Goal: Task Accomplishment & Management: Manage account settings

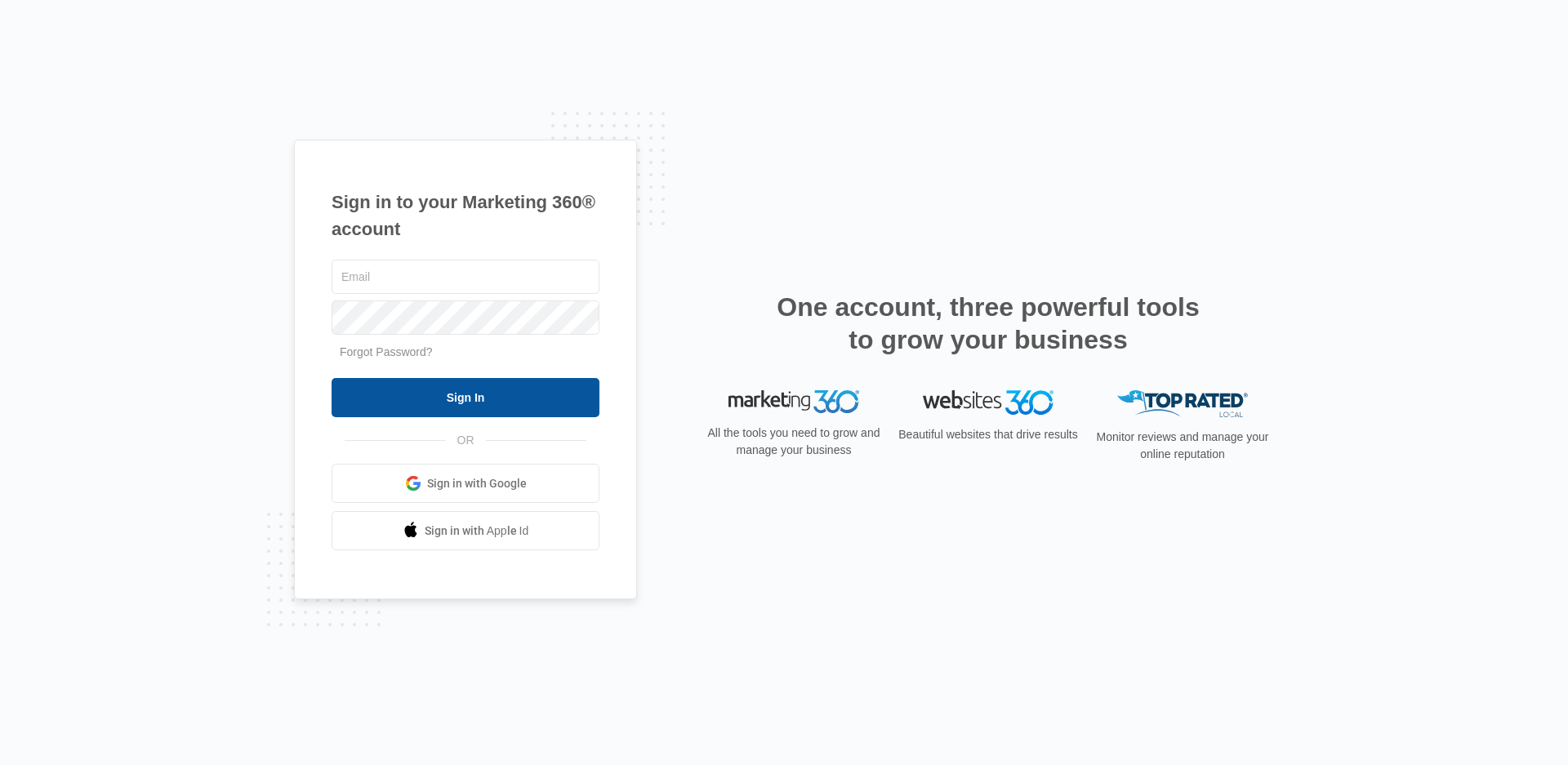
type input "[PERSON_NAME][EMAIL_ADDRESS][DOMAIN_NAME]"
click at [456, 406] on input "Sign In" at bounding box center [465, 397] width 268 height 39
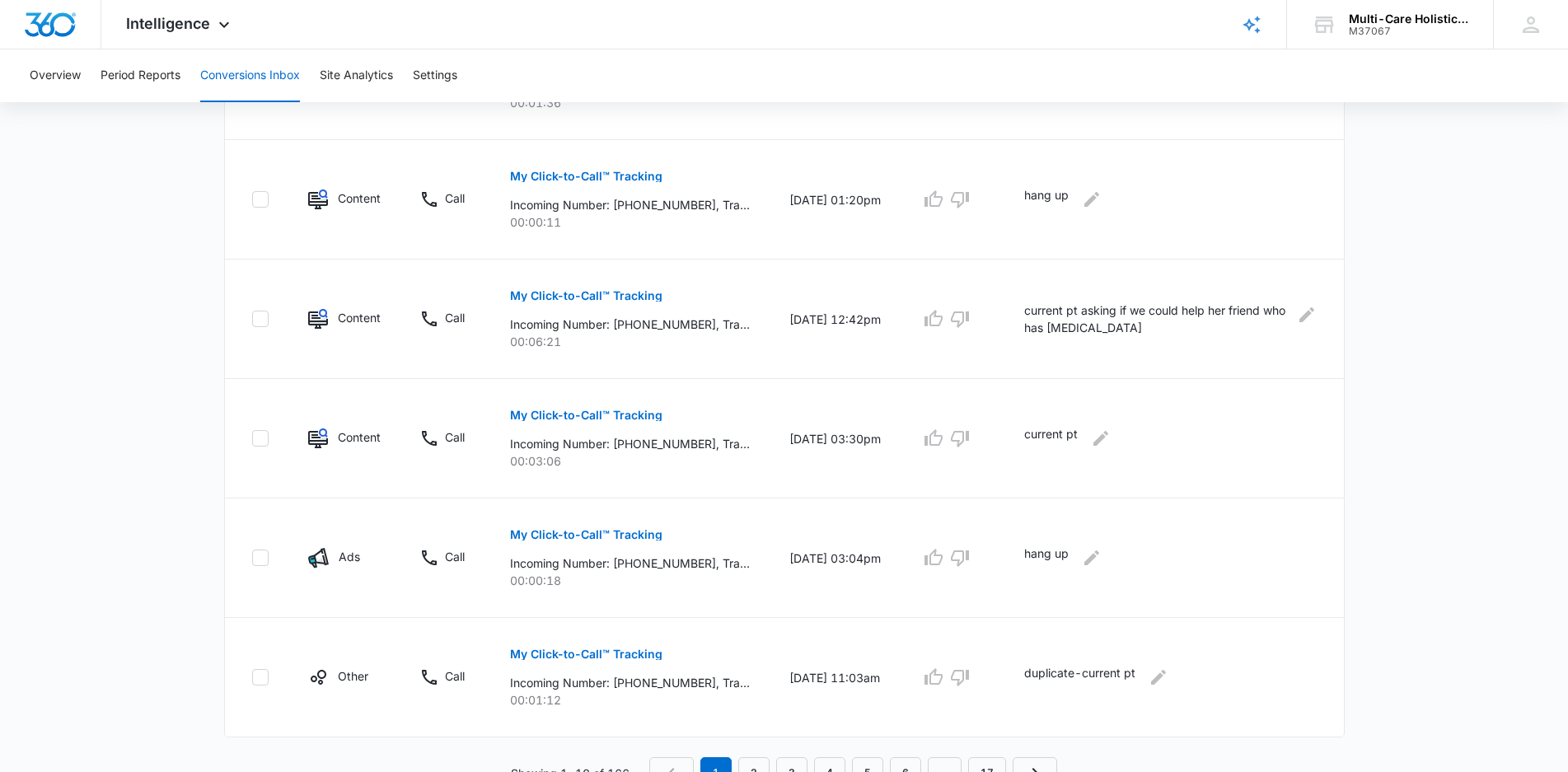
scroll to position [935, 0]
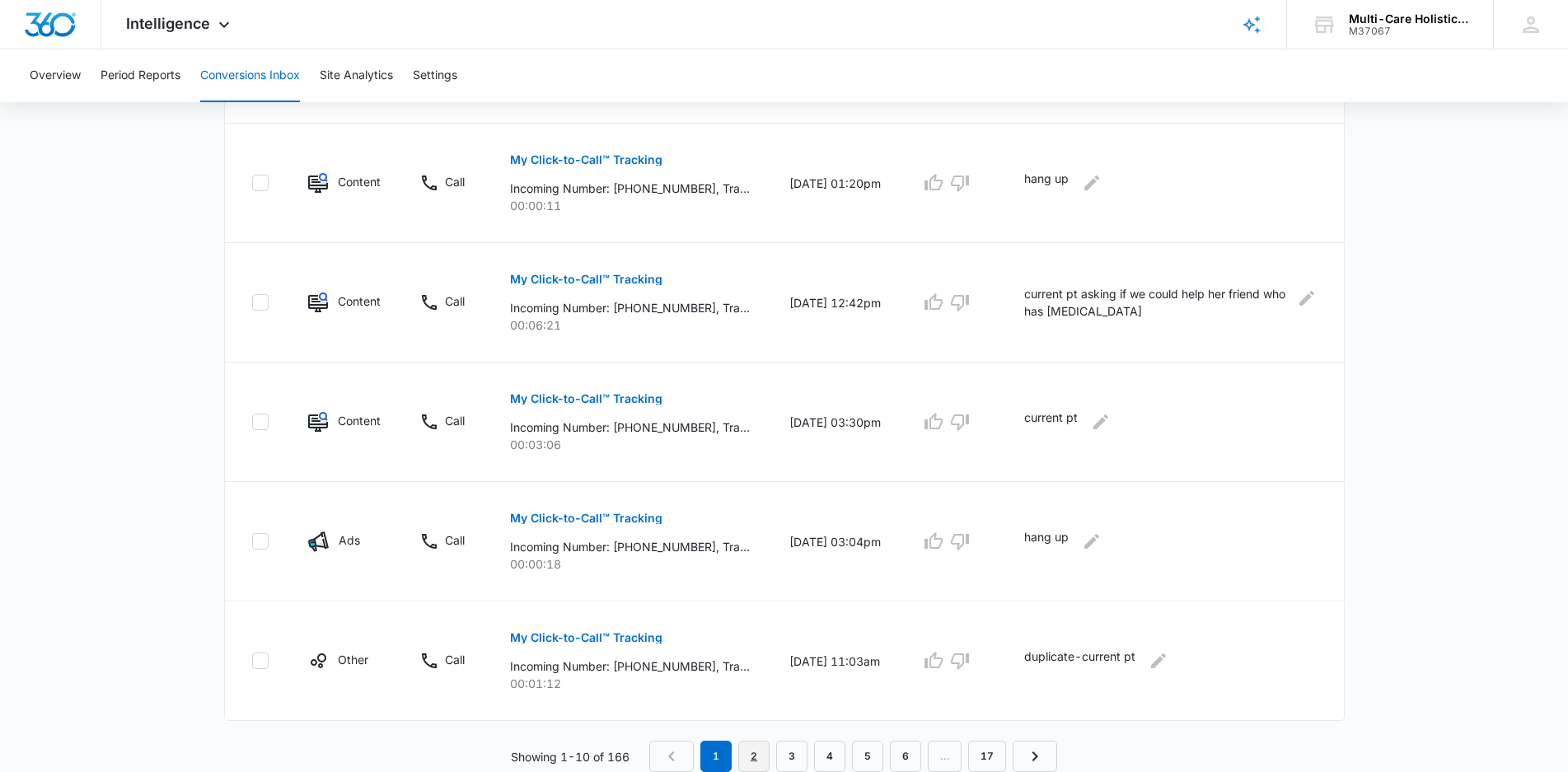
click at [757, 759] on link "2" at bounding box center [754, 756] width 31 height 31
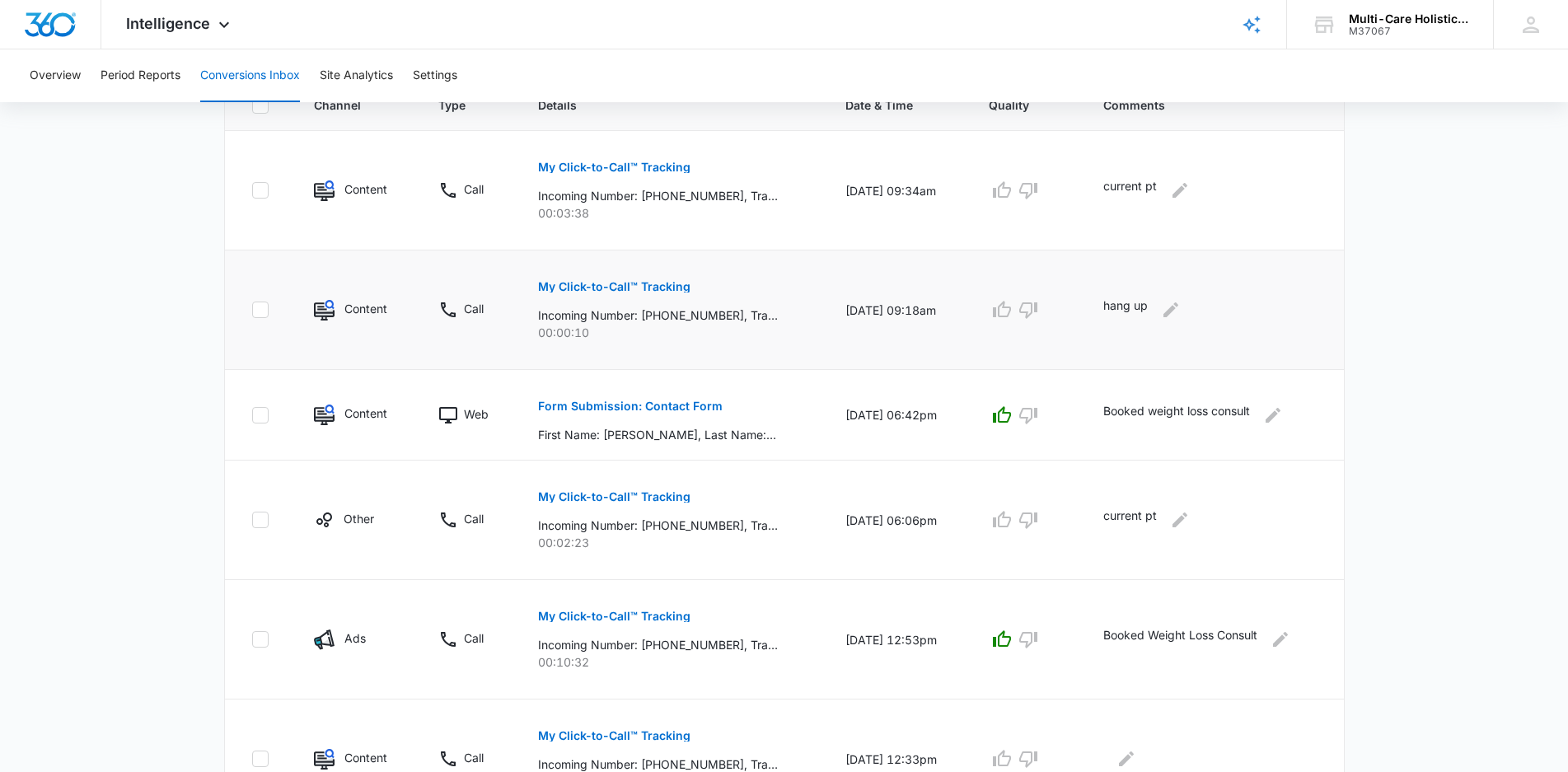
scroll to position [391, 0]
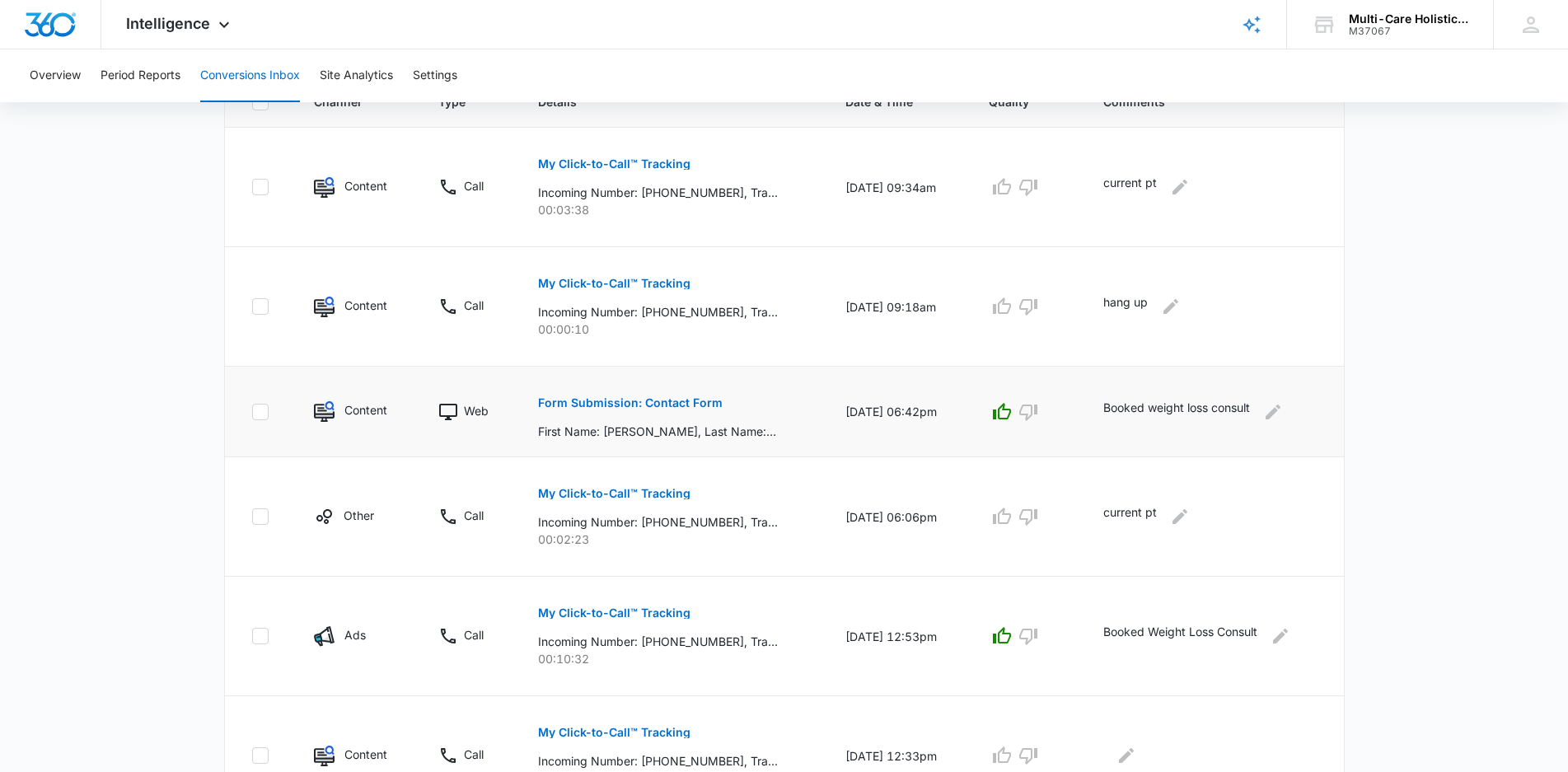
click at [701, 403] on p "Form Submission: Contact Form" at bounding box center [630, 403] width 185 height 12
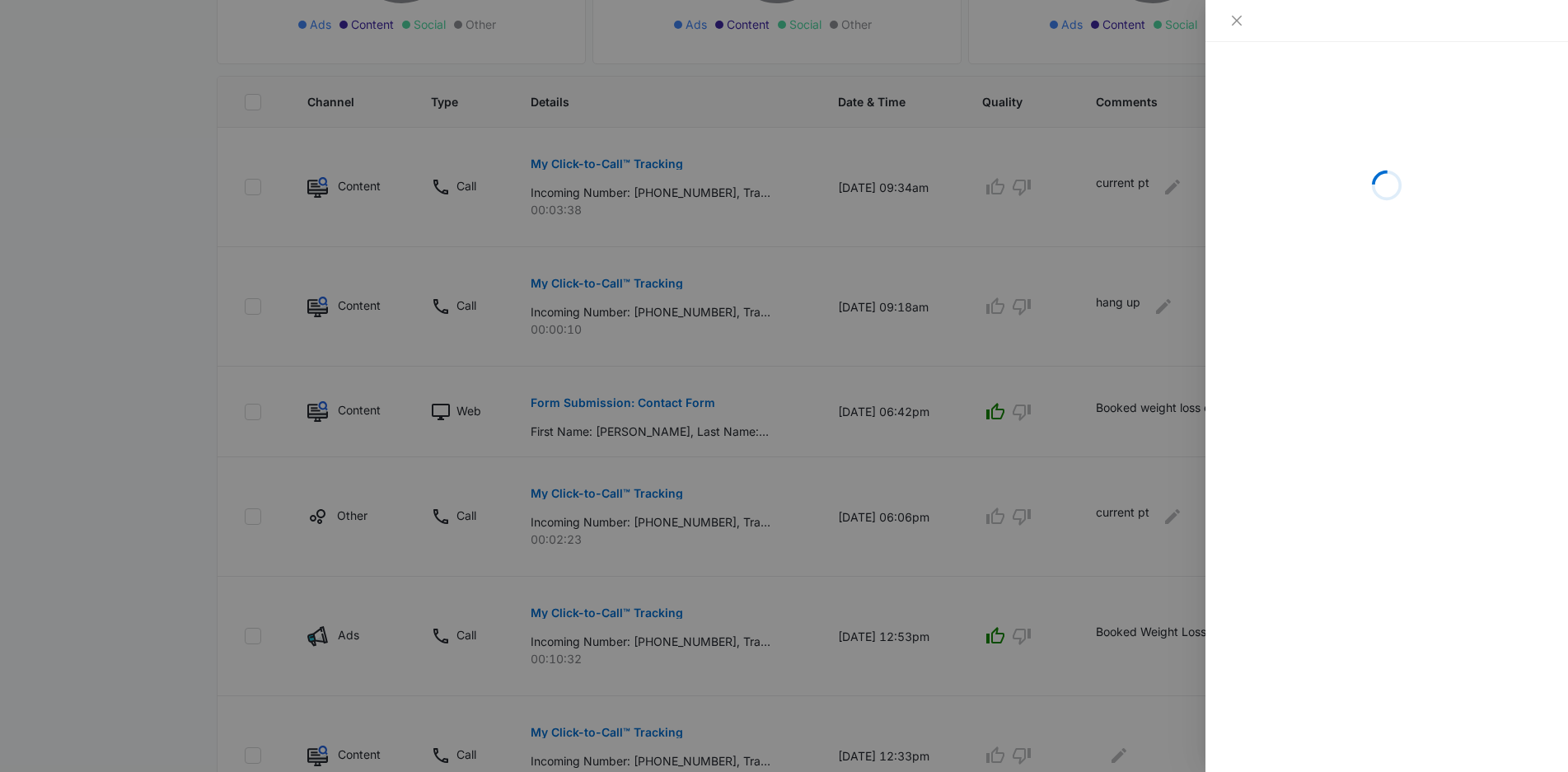
click at [1234, 3] on div at bounding box center [1387, 21] width 363 height 42
click at [1236, 17] on icon "close" at bounding box center [1237, 21] width 13 height 13
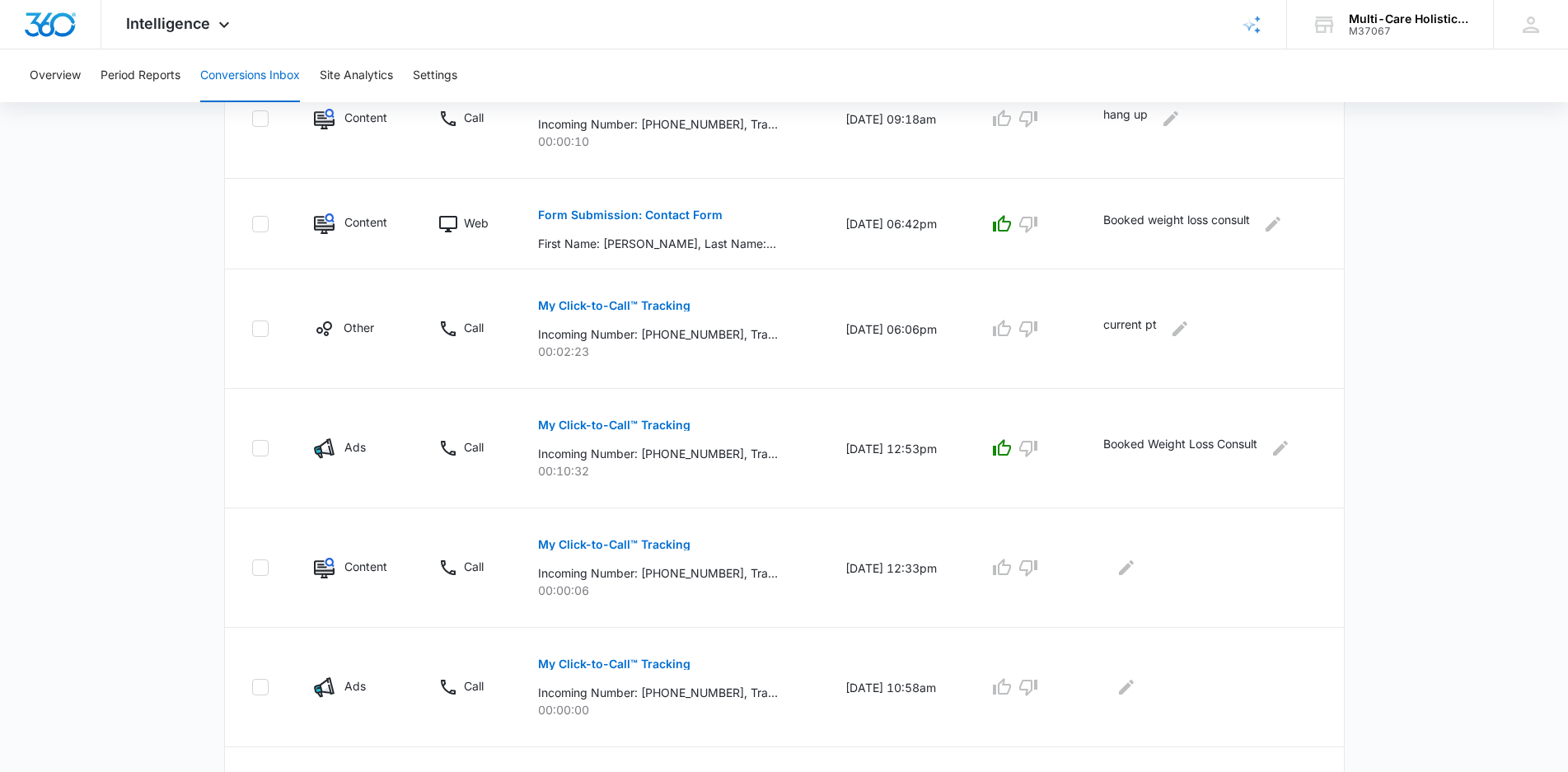
scroll to position [597, 0]
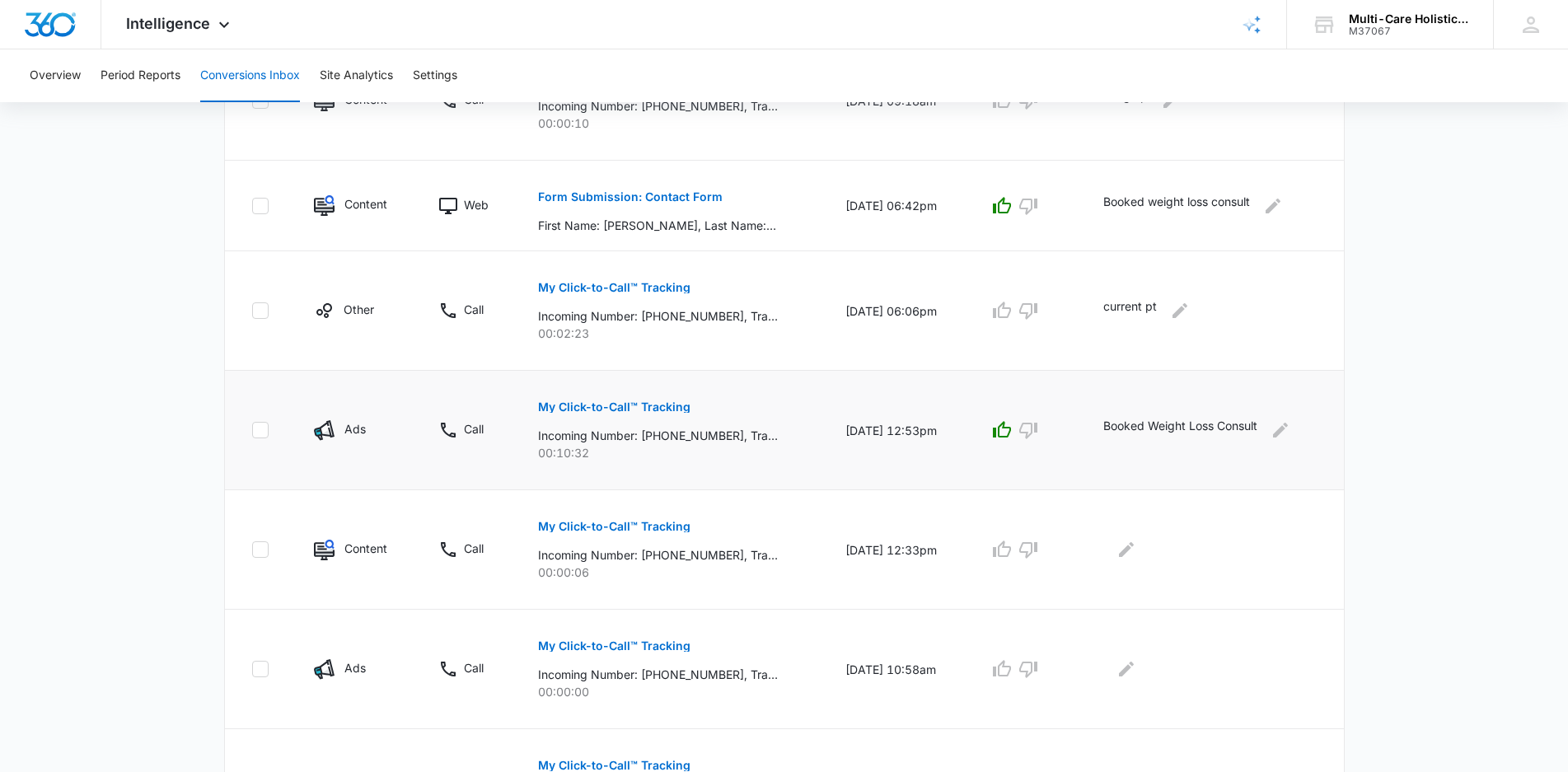
click at [660, 407] on p "My Click-to-Call™ Tracking" at bounding box center [613, 407] width 152 height 12
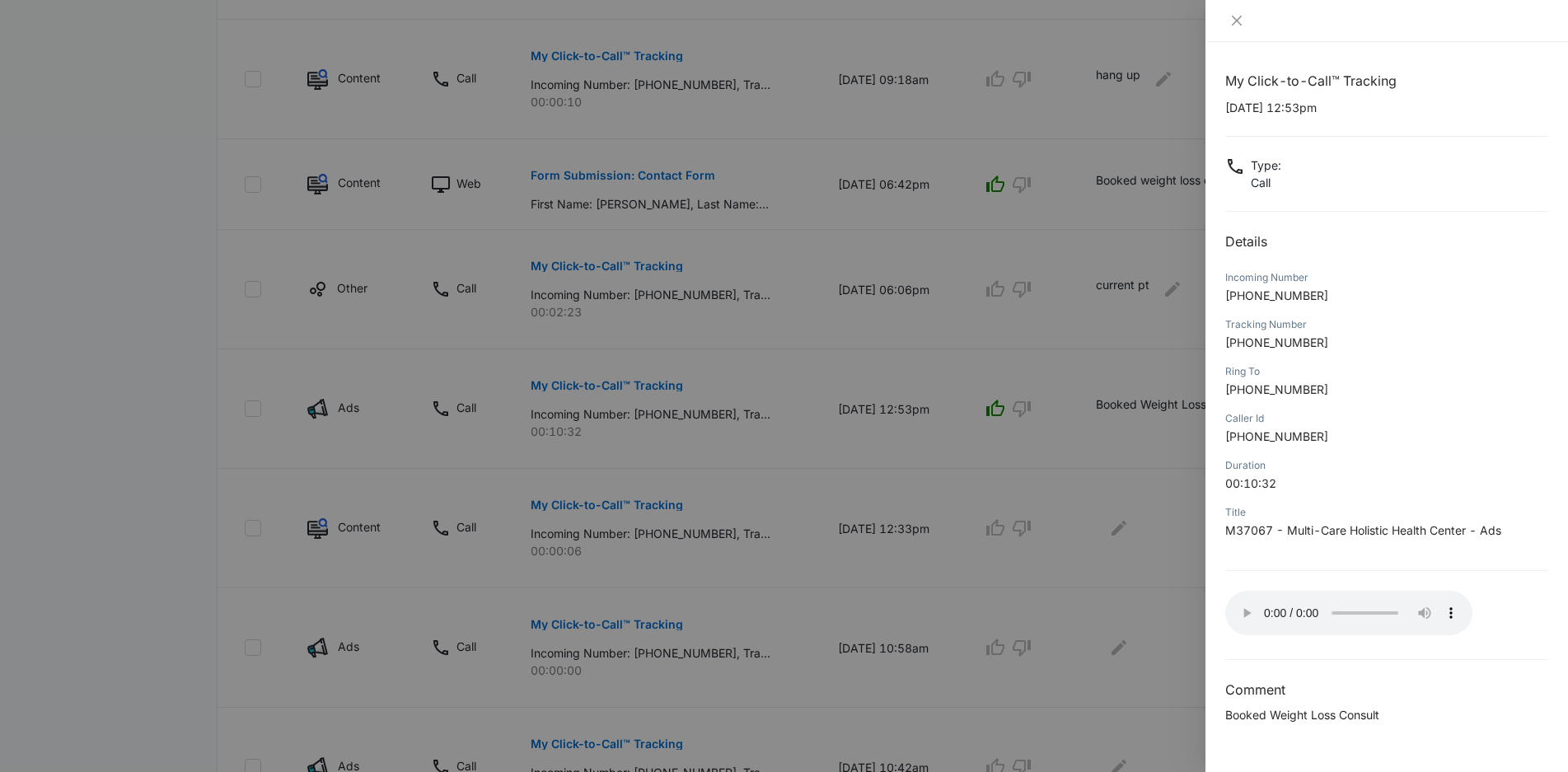
scroll to position [659, 0]
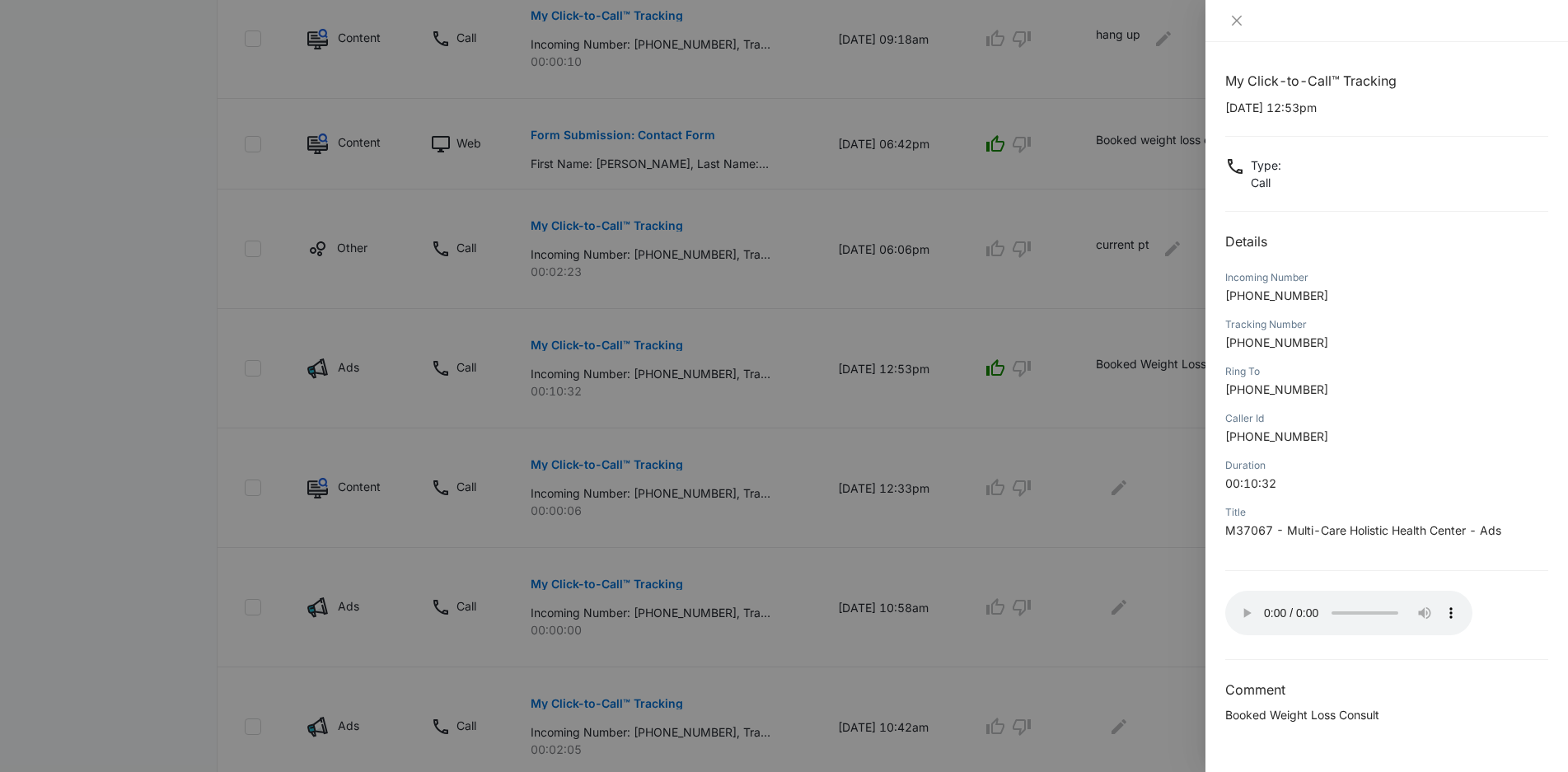
click at [1486, 454] on div "Caller Id [PHONE_NUMBER]" at bounding box center [1386, 433] width 323 height 47
click at [1238, 23] on icon "close" at bounding box center [1237, 21] width 13 height 13
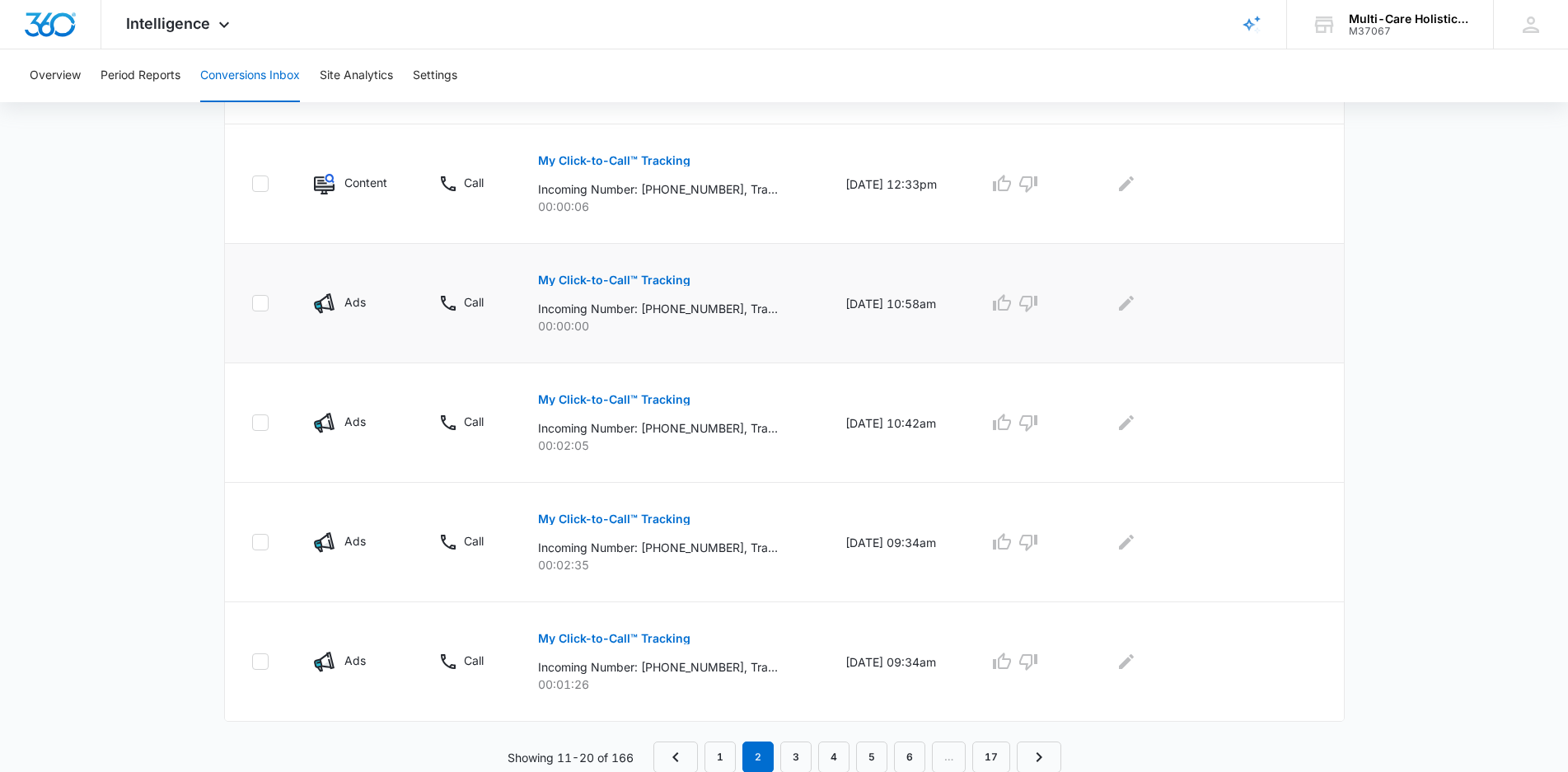
scroll to position [964, 0]
click at [797, 754] on link "3" at bounding box center [796, 756] width 31 height 31
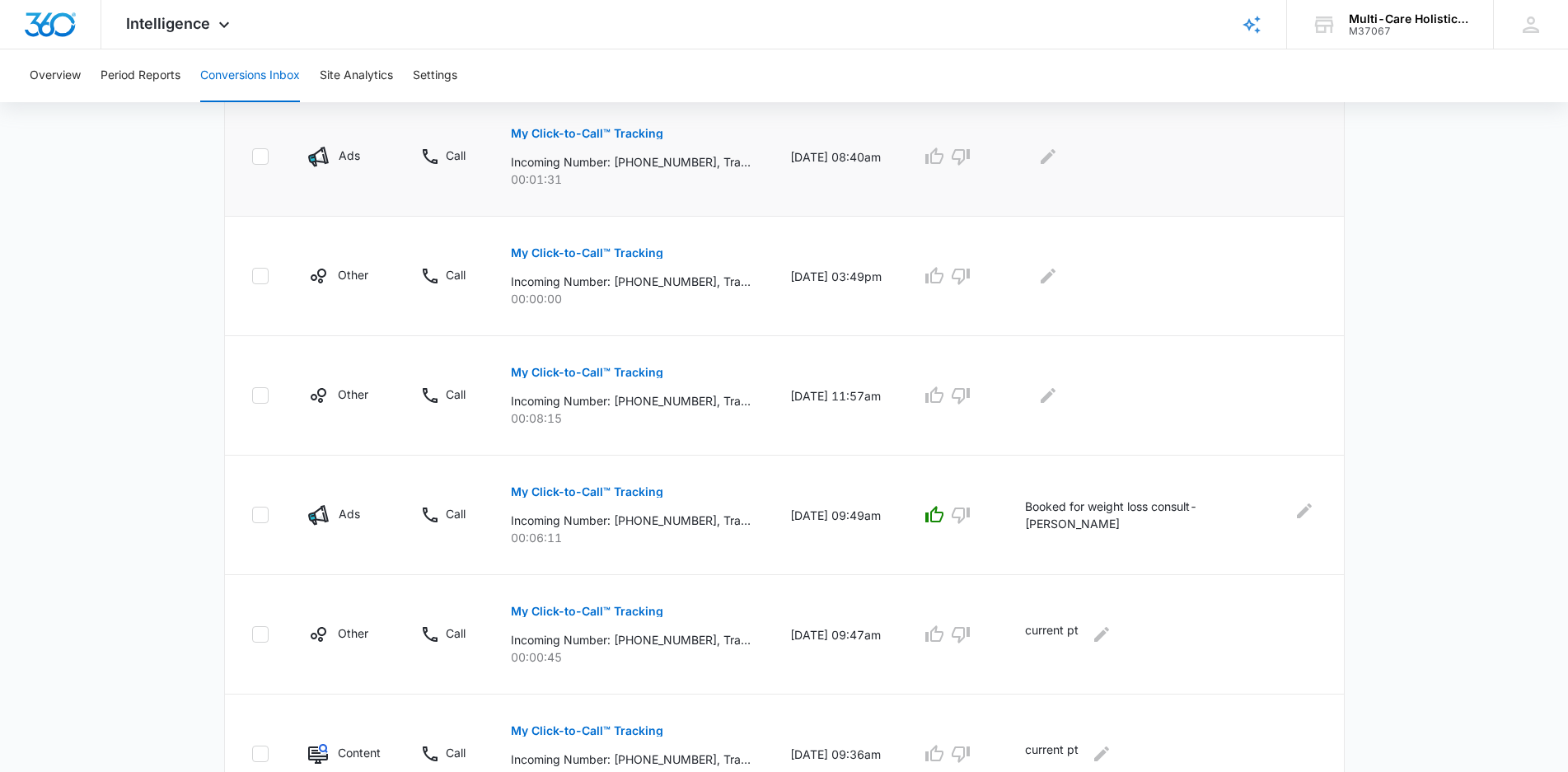
scroll to position [680, 0]
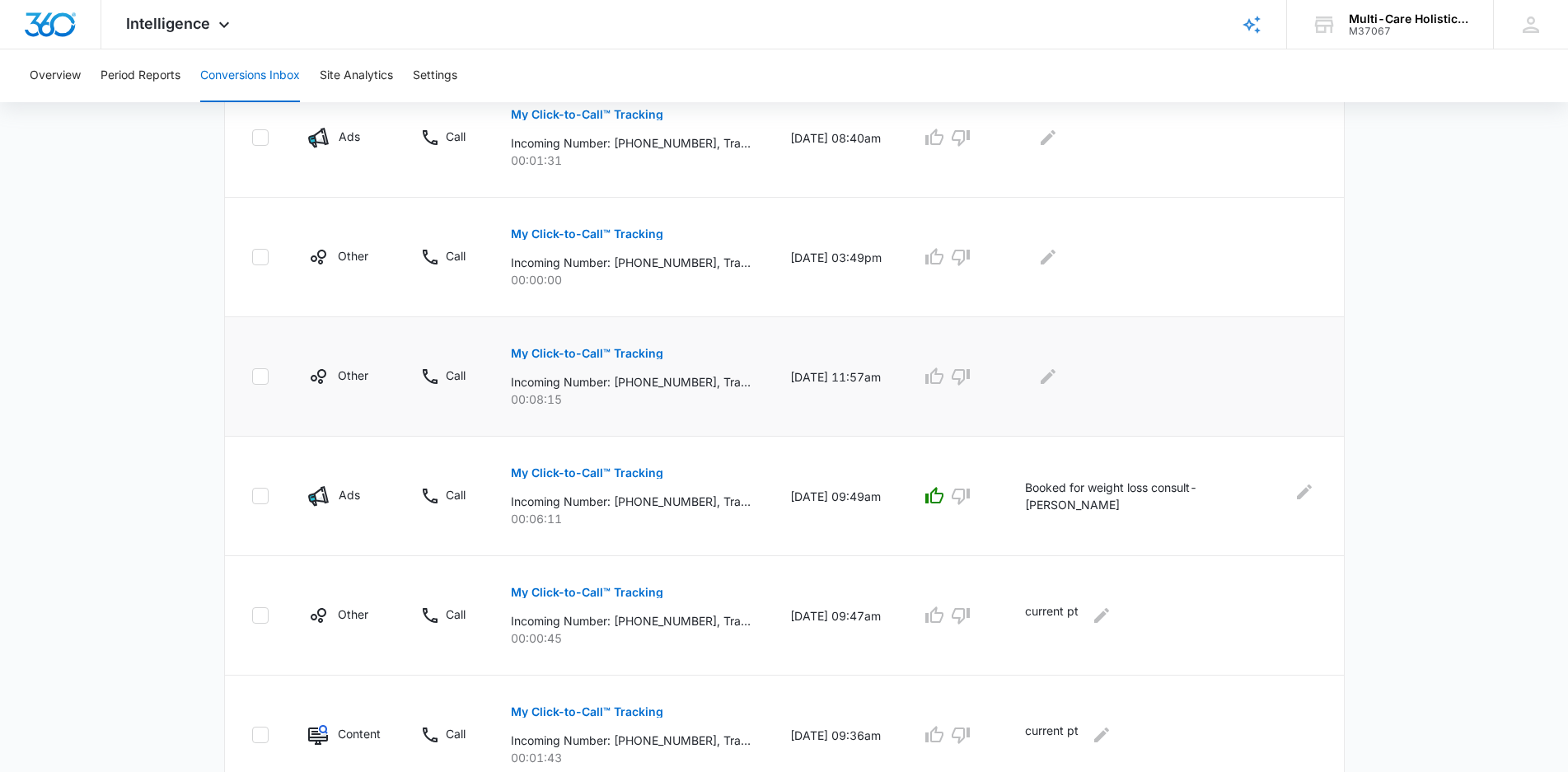
click at [639, 354] on p "My Click-to-Call™ Tracking" at bounding box center [587, 354] width 152 height 12
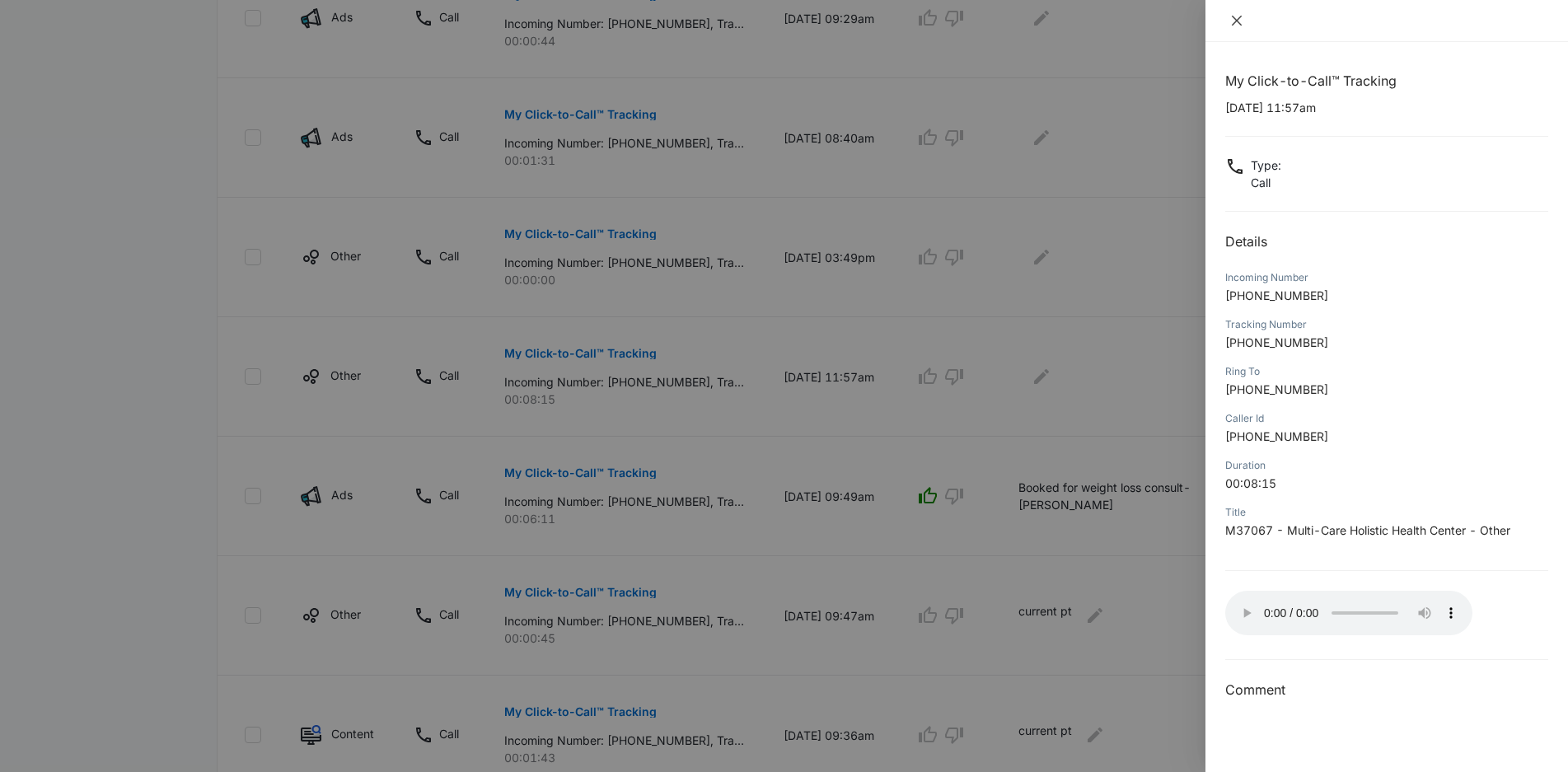
click at [1236, 23] on icon "close" at bounding box center [1237, 21] width 13 height 13
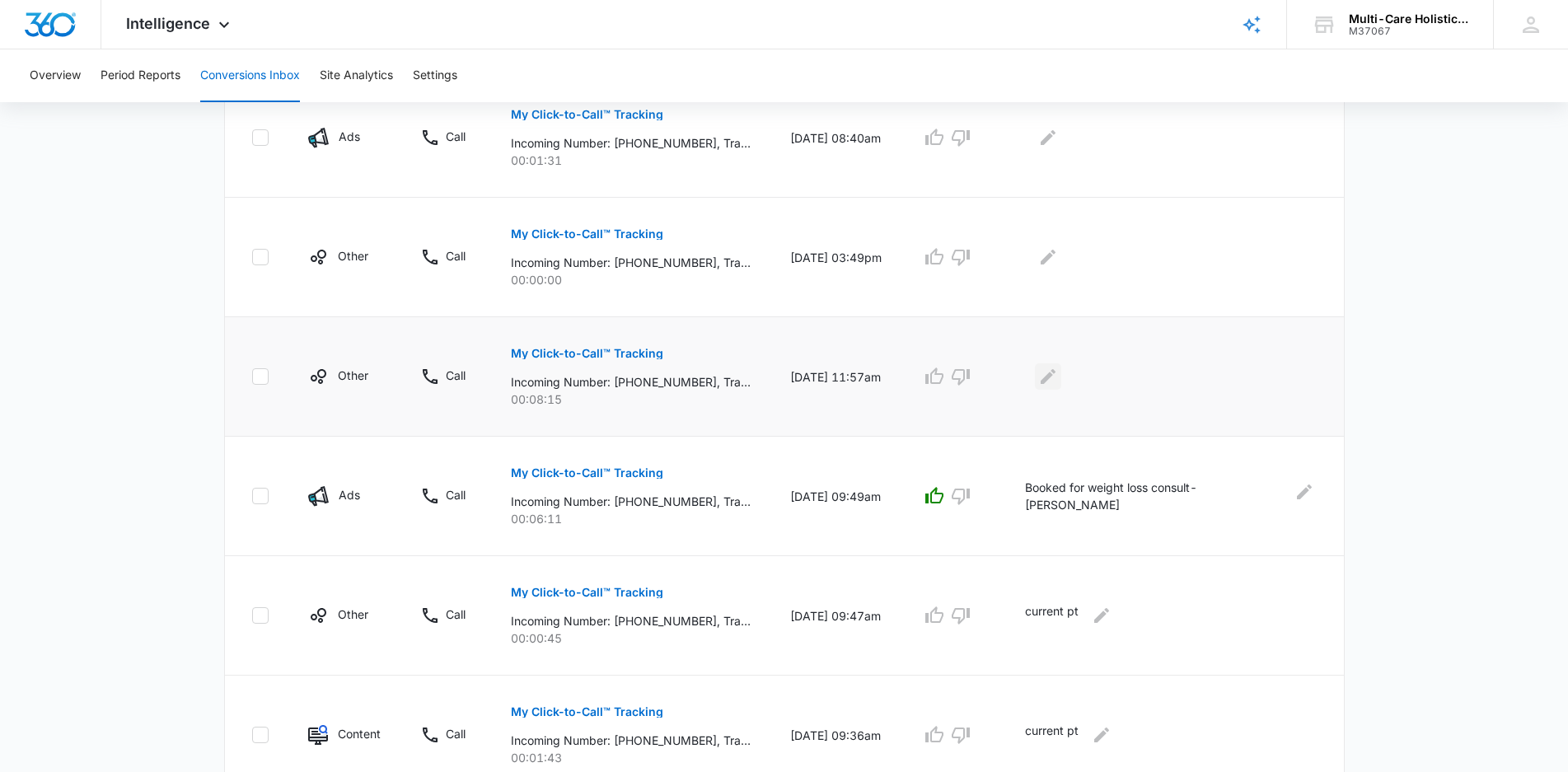
click at [1055, 381] on icon "Edit Comments" at bounding box center [1049, 376] width 15 height 15
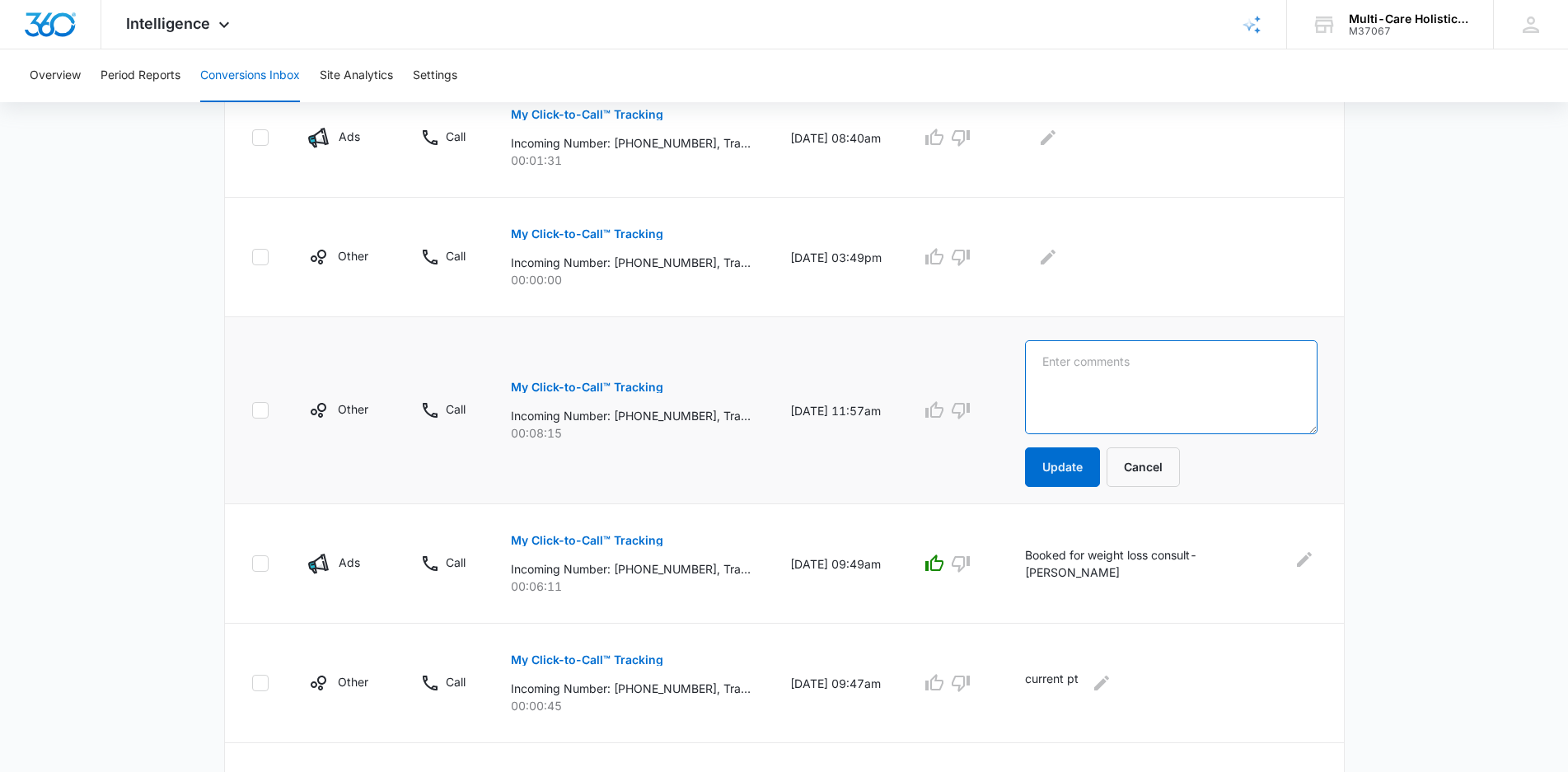
click at [1108, 371] on textarea at bounding box center [1171, 387] width 292 height 94
type textarea "current pt"
click at [1093, 475] on button "Update" at bounding box center [1062, 467] width 75 height 39
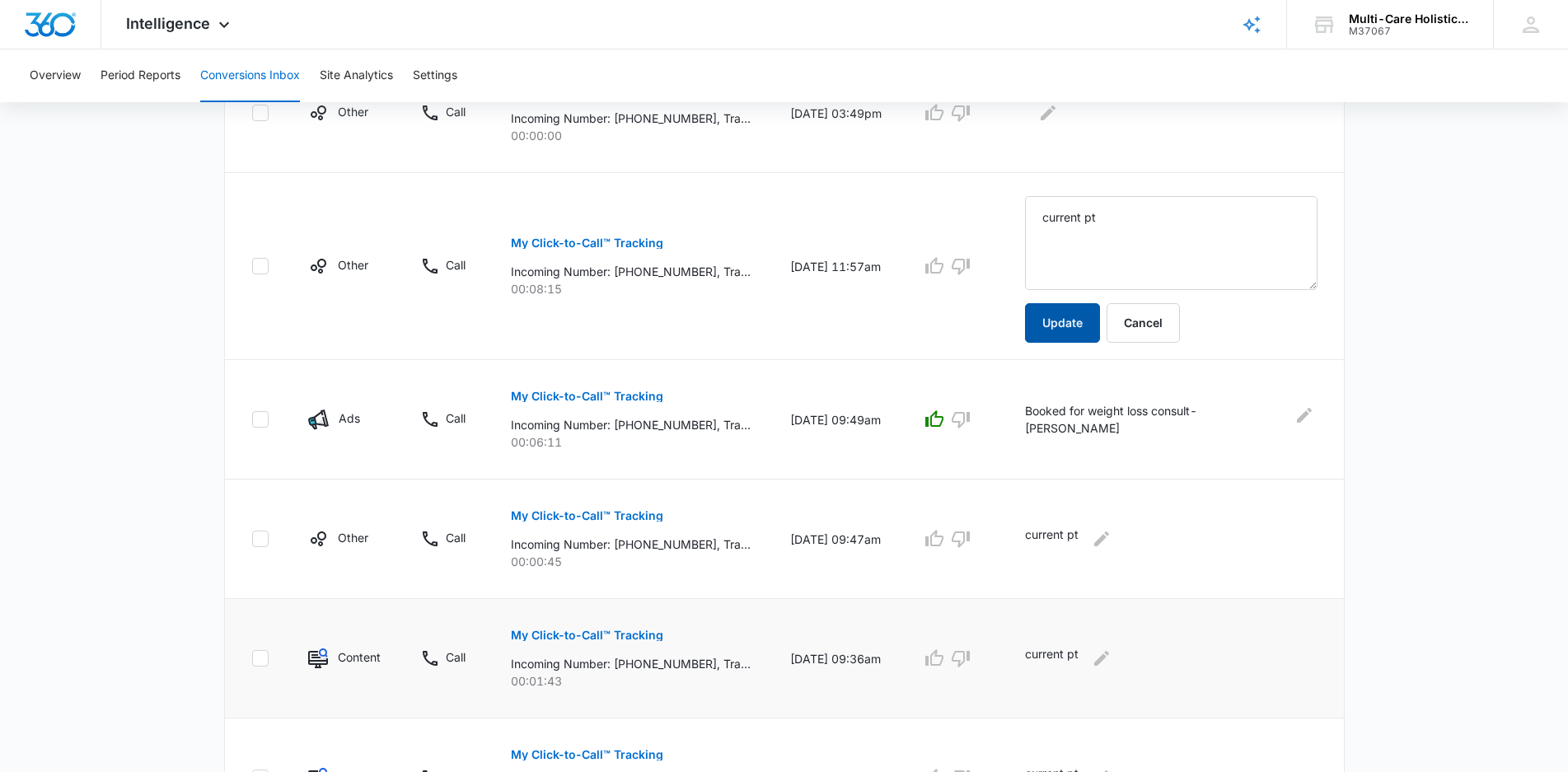
scroll to position [865, 0]
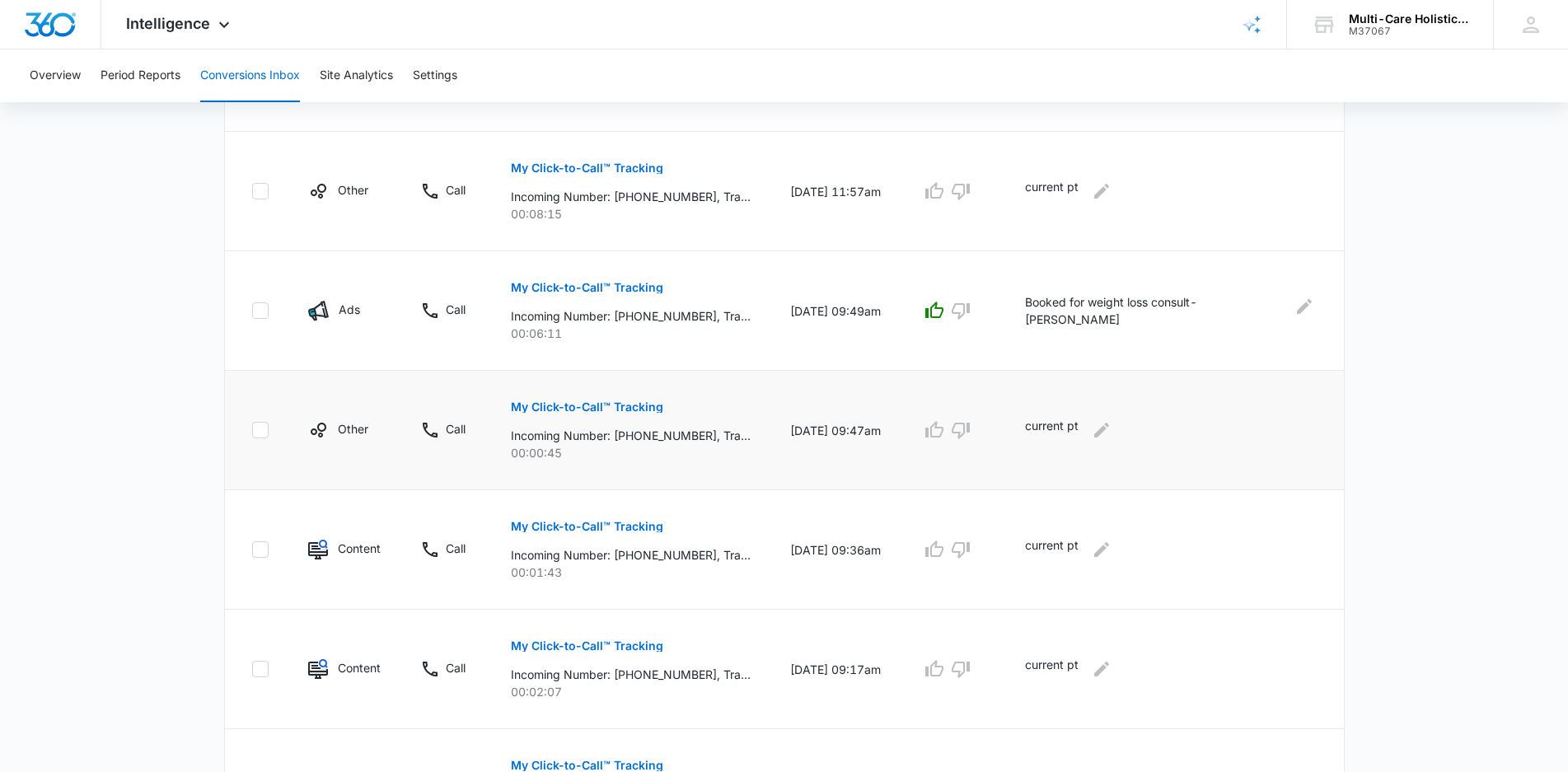
click at [640, 403] on p "My Click-to-Call™ Tracking" at bounding box center [587, 407] width 152 height 12
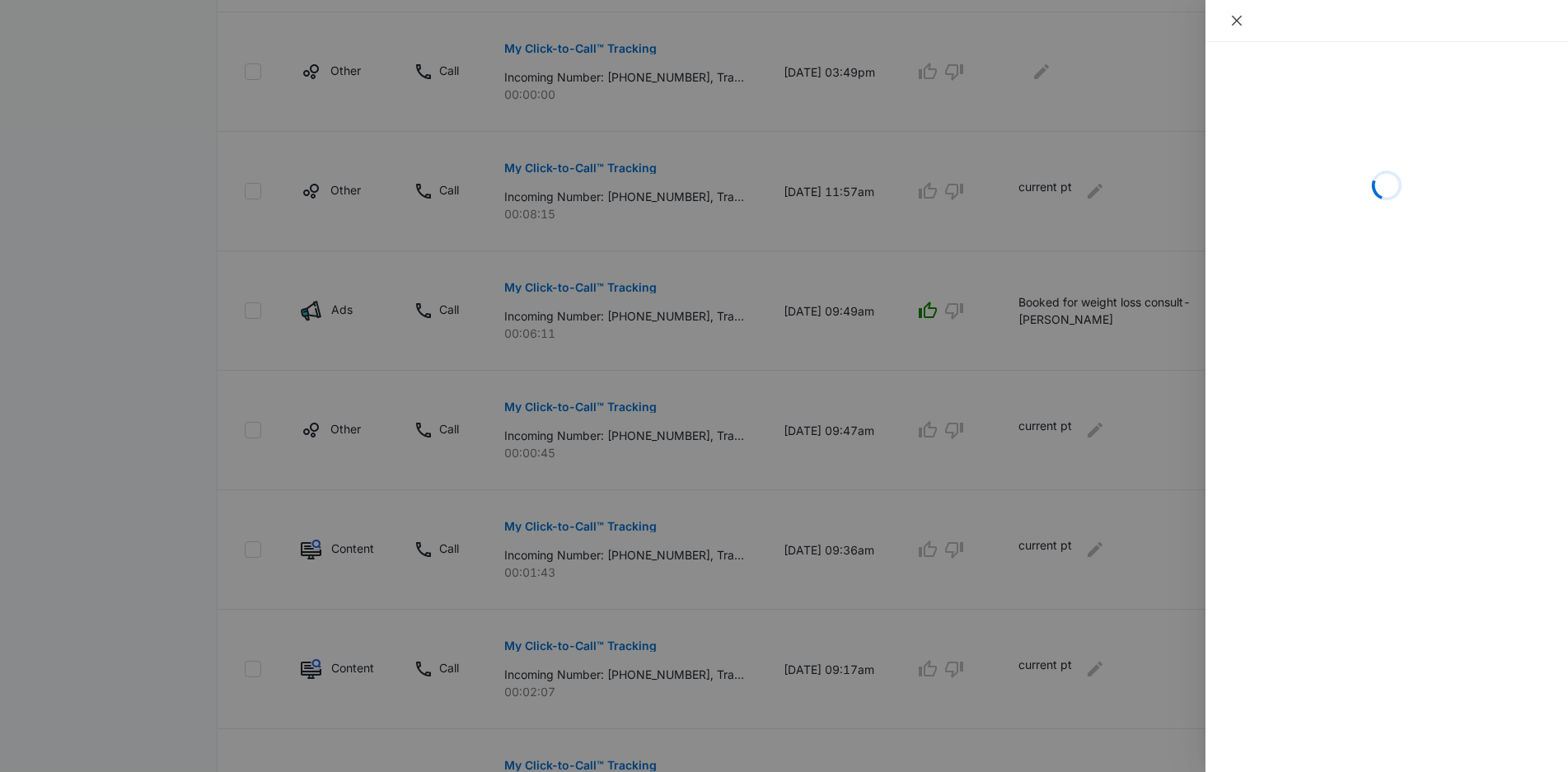
click at [1237, 20] on icon "close" at bounding box center [1237, 21] width 10 height 10
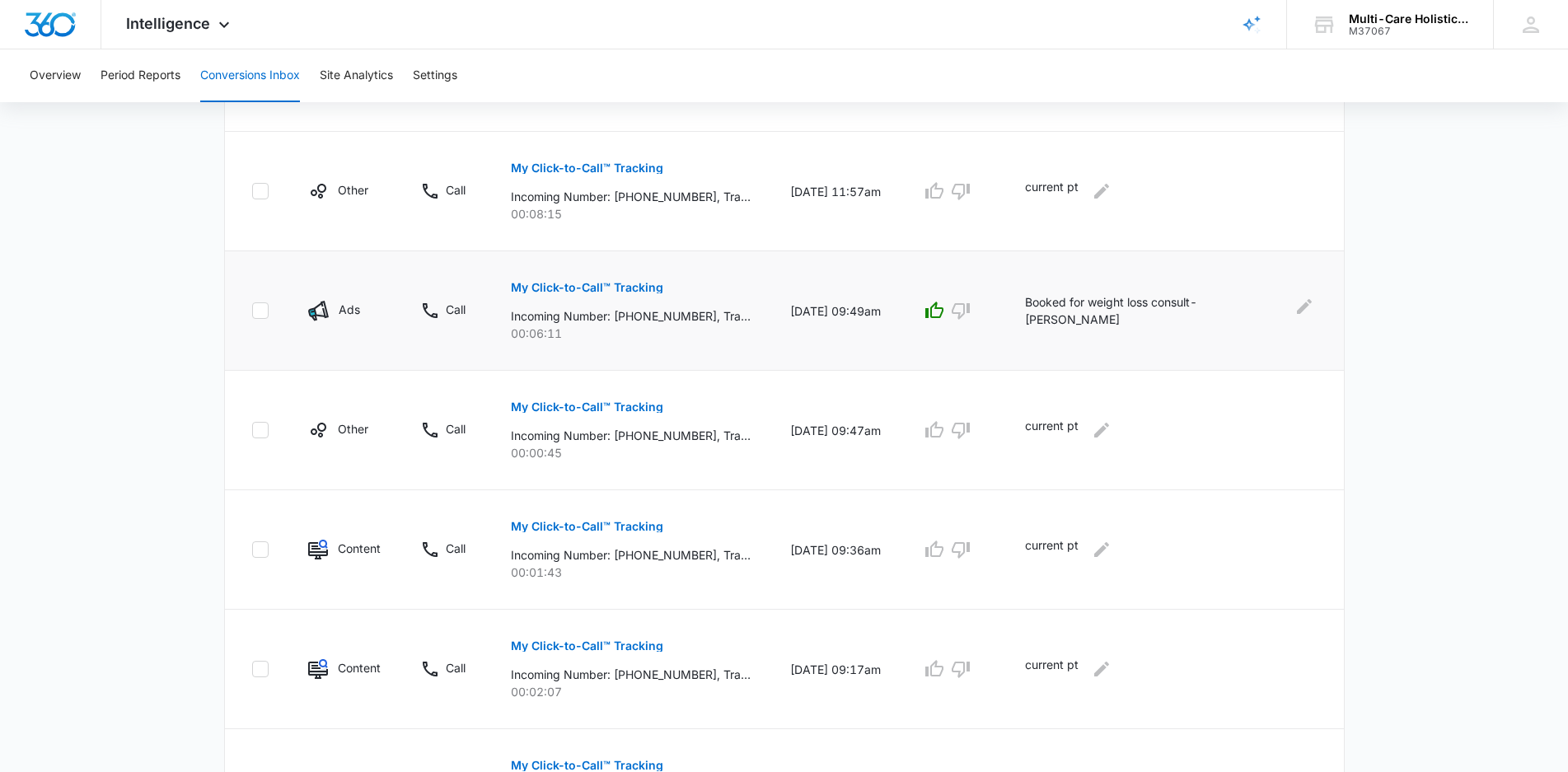
click at [608, 289] on p "My Click-to-Call™ Tracking" at bounding box center [587, 287] width 152 height 12
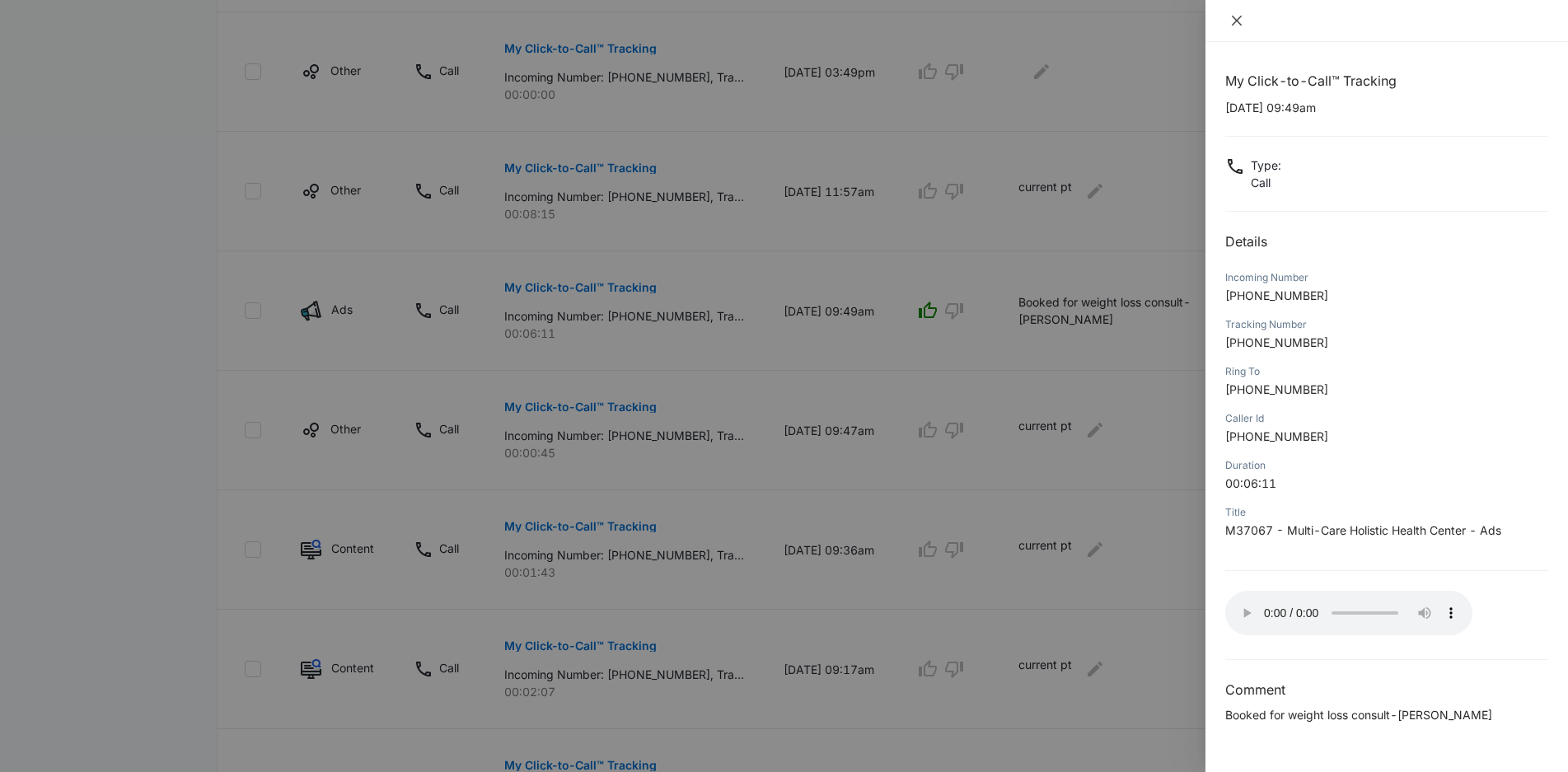
click at [1234, 22] on icon "close" at bounding box center [1237, 21] width 10 height 10
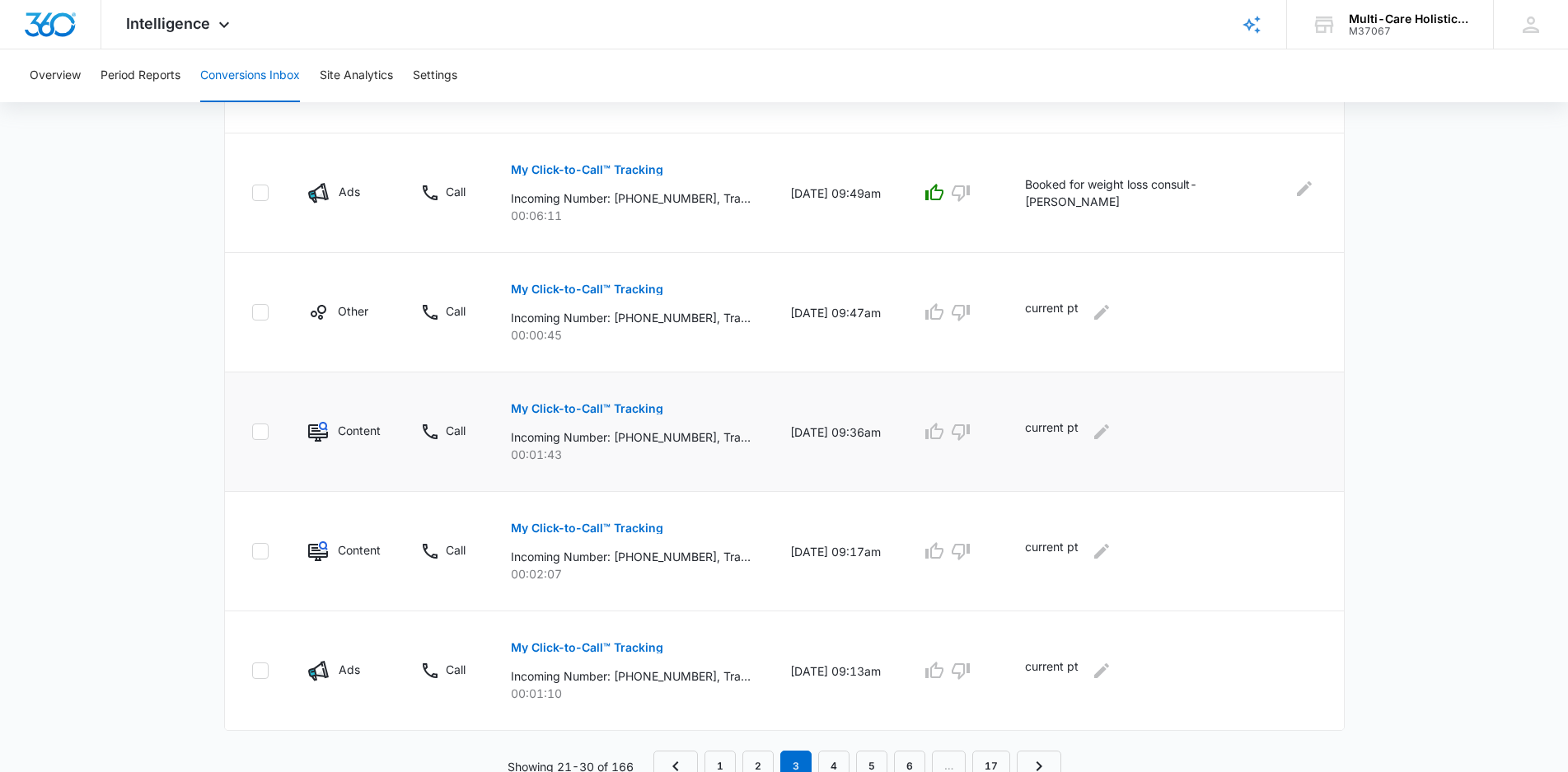
scroll to position [993, 0]
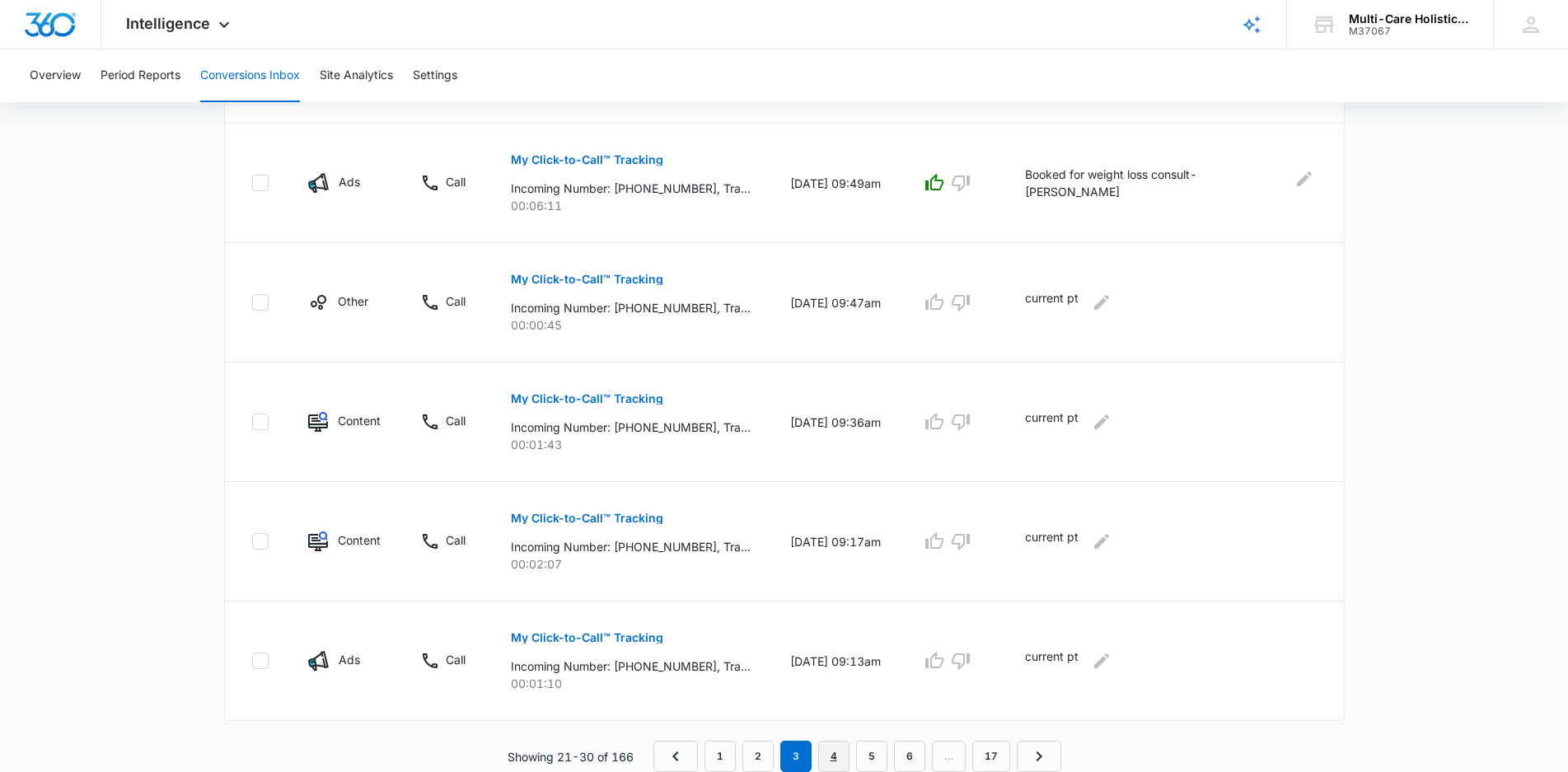
click at [837, 754] on link "4" at bounding box center [834, 756] width 31 height 31
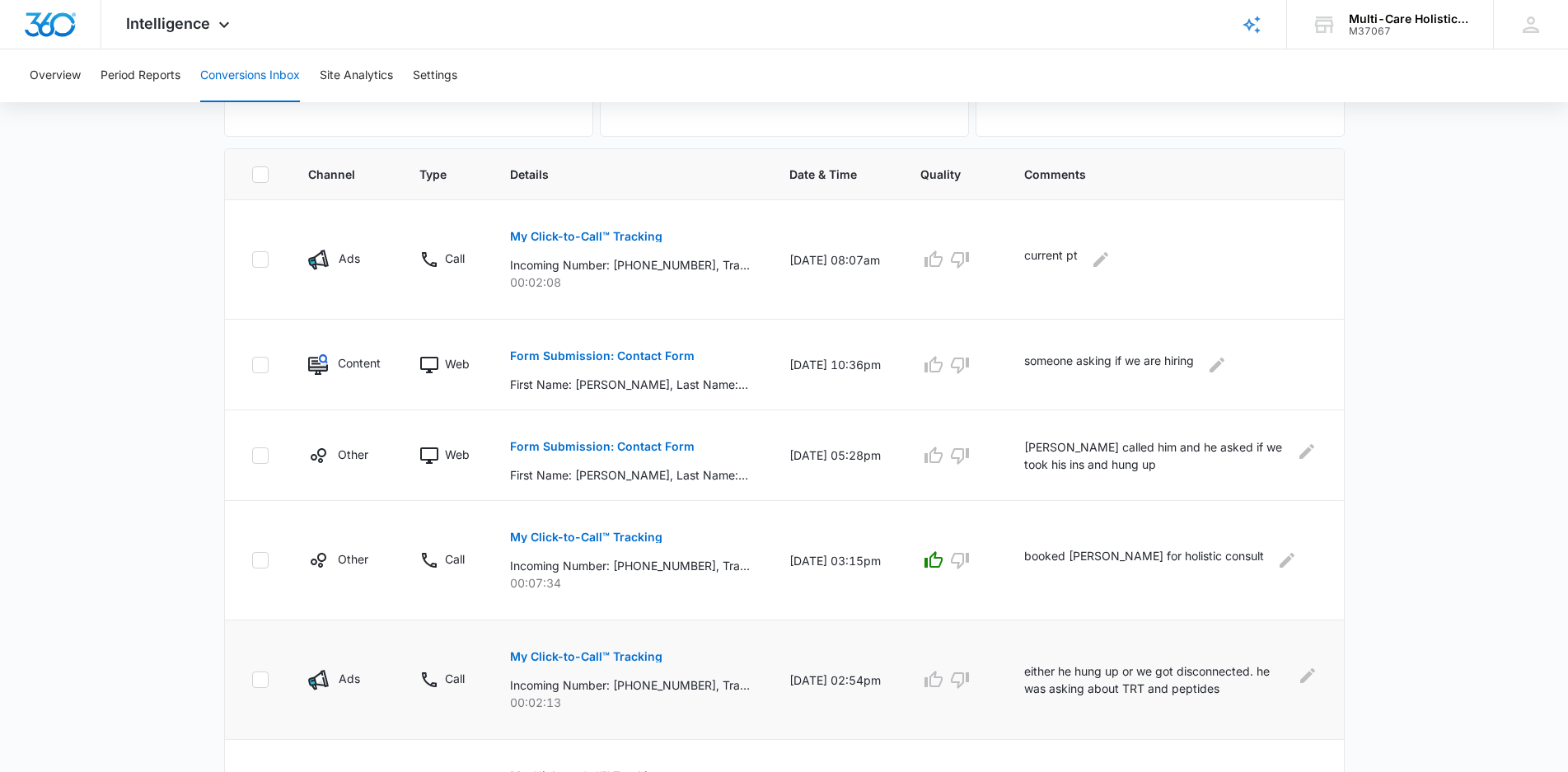
scroll to position [329, 0]
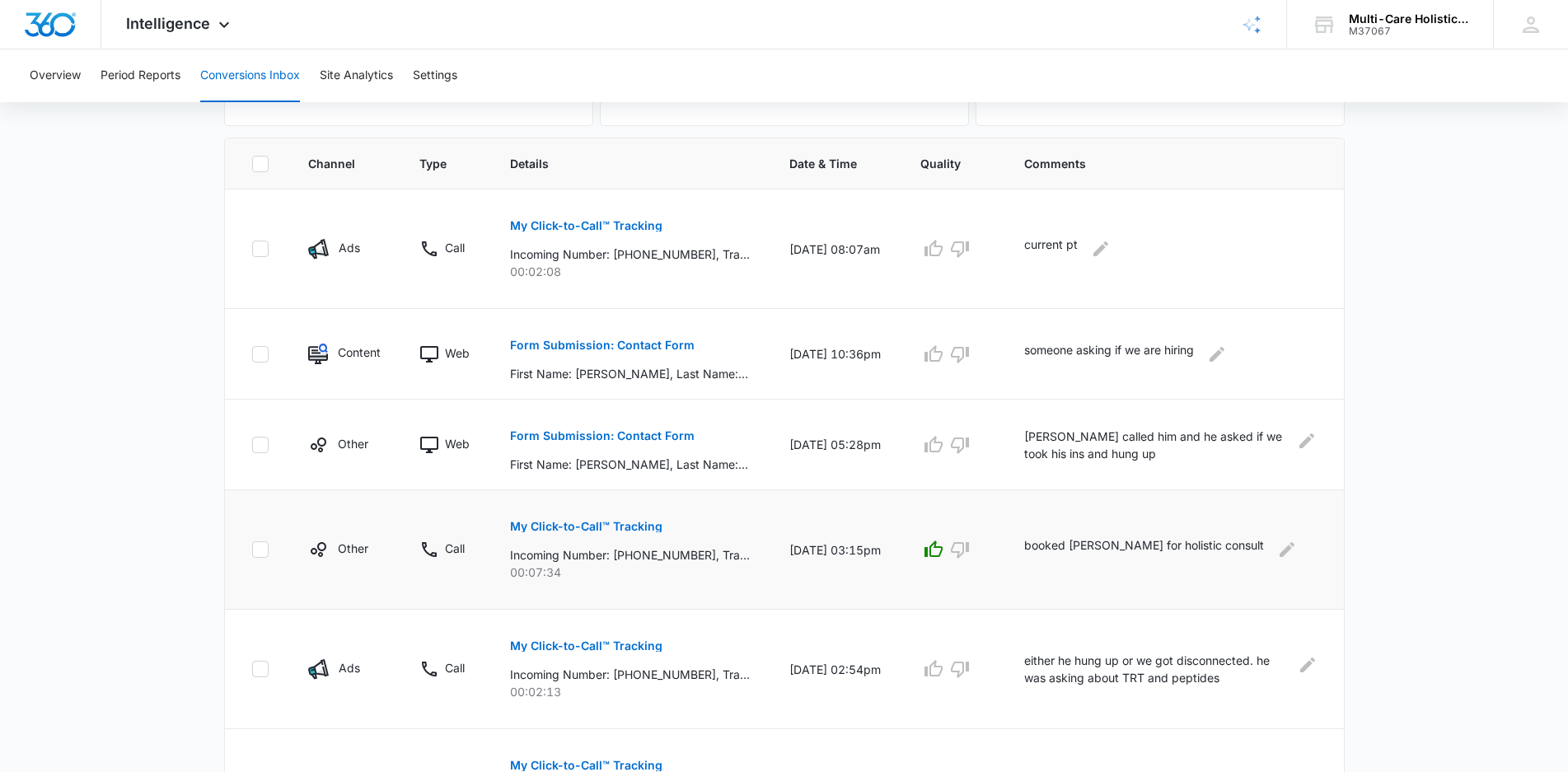
click at [610, 528] on p "My Click-to-Call™ Tracking" at bounding box center [586, 527] width 152 height 12
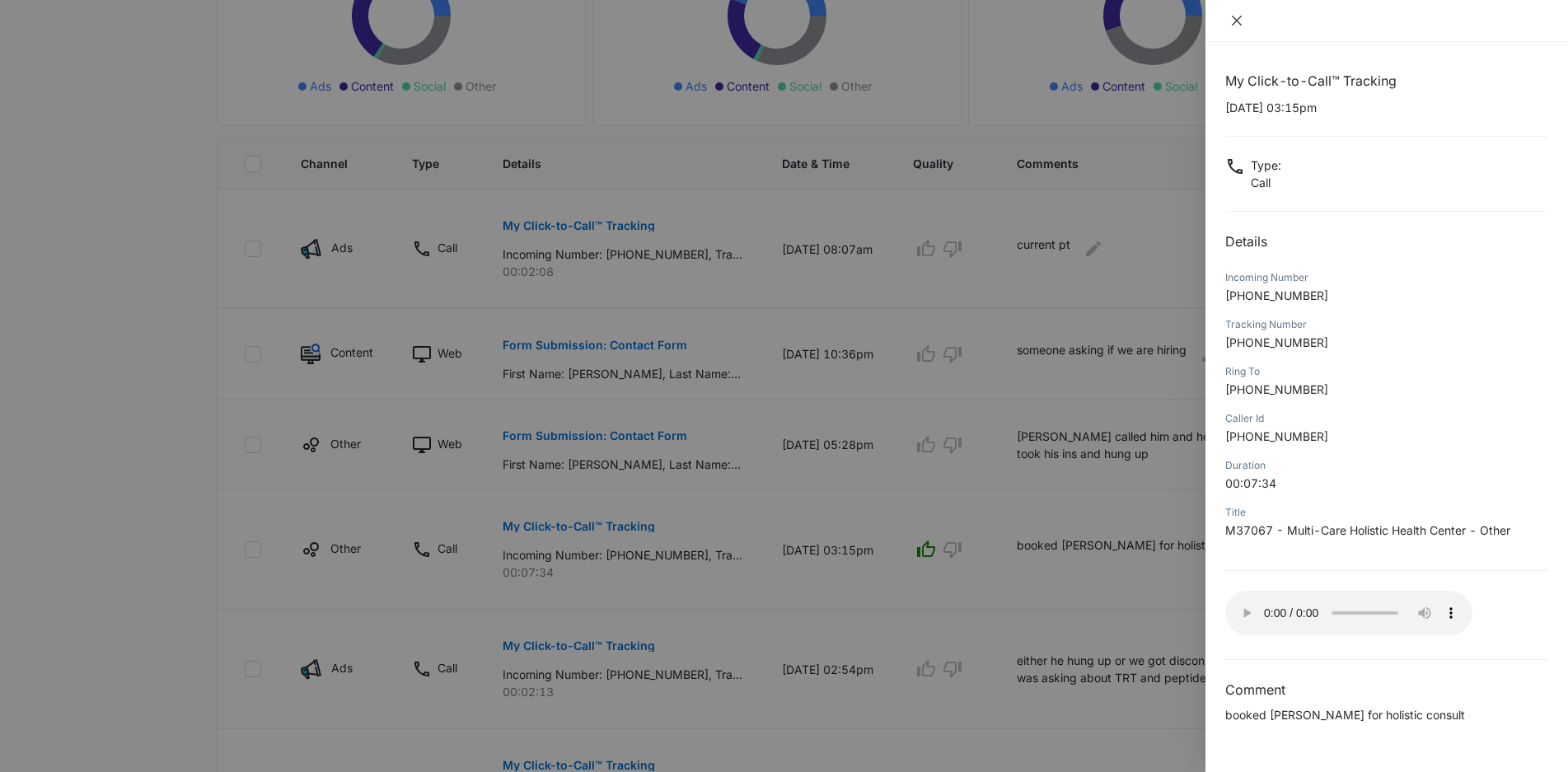
click at [1239, 22] on icon "close" at bounding box center [1237, 21] width 10 height 10
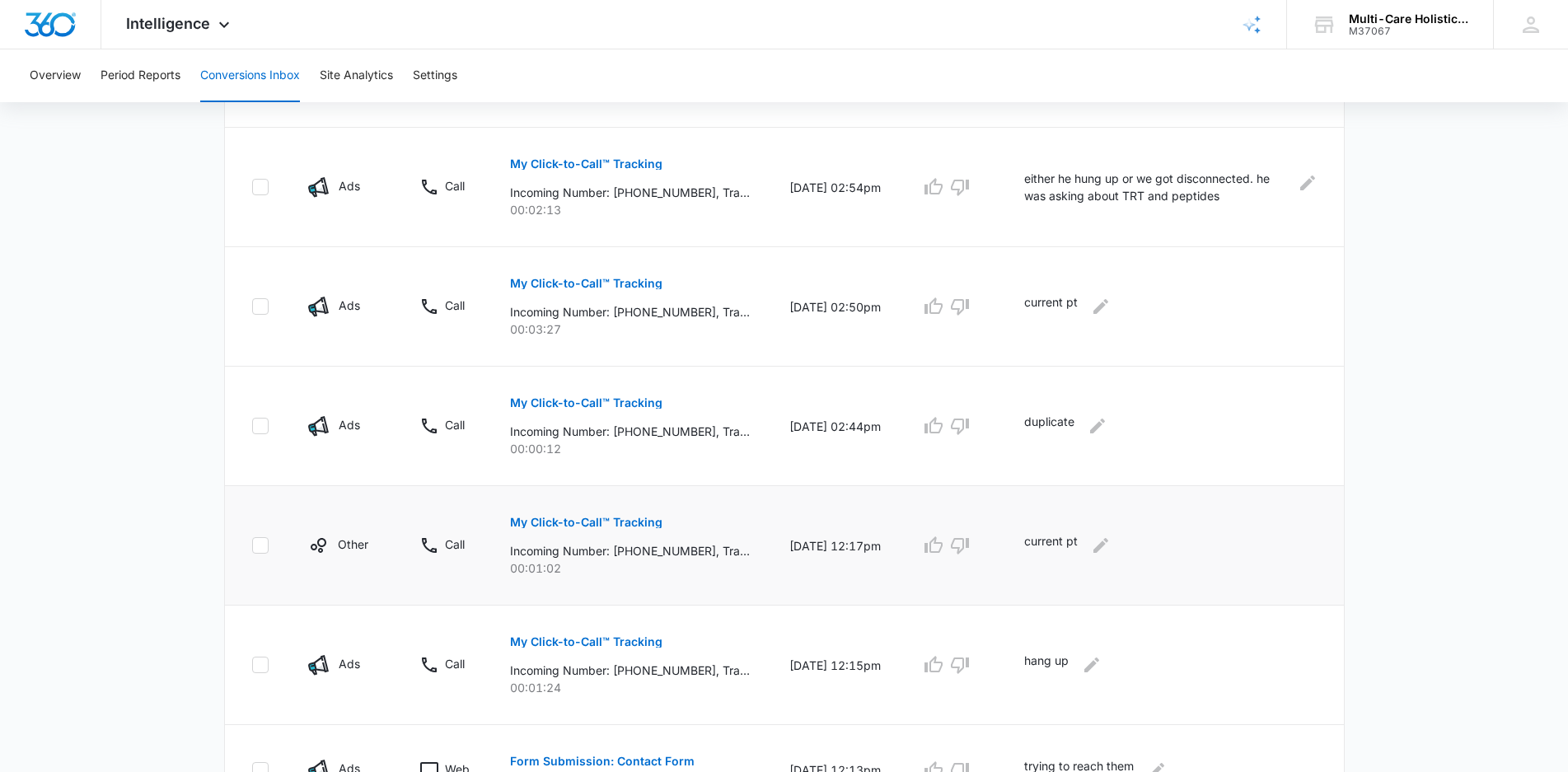
scroll to position [906, 0]
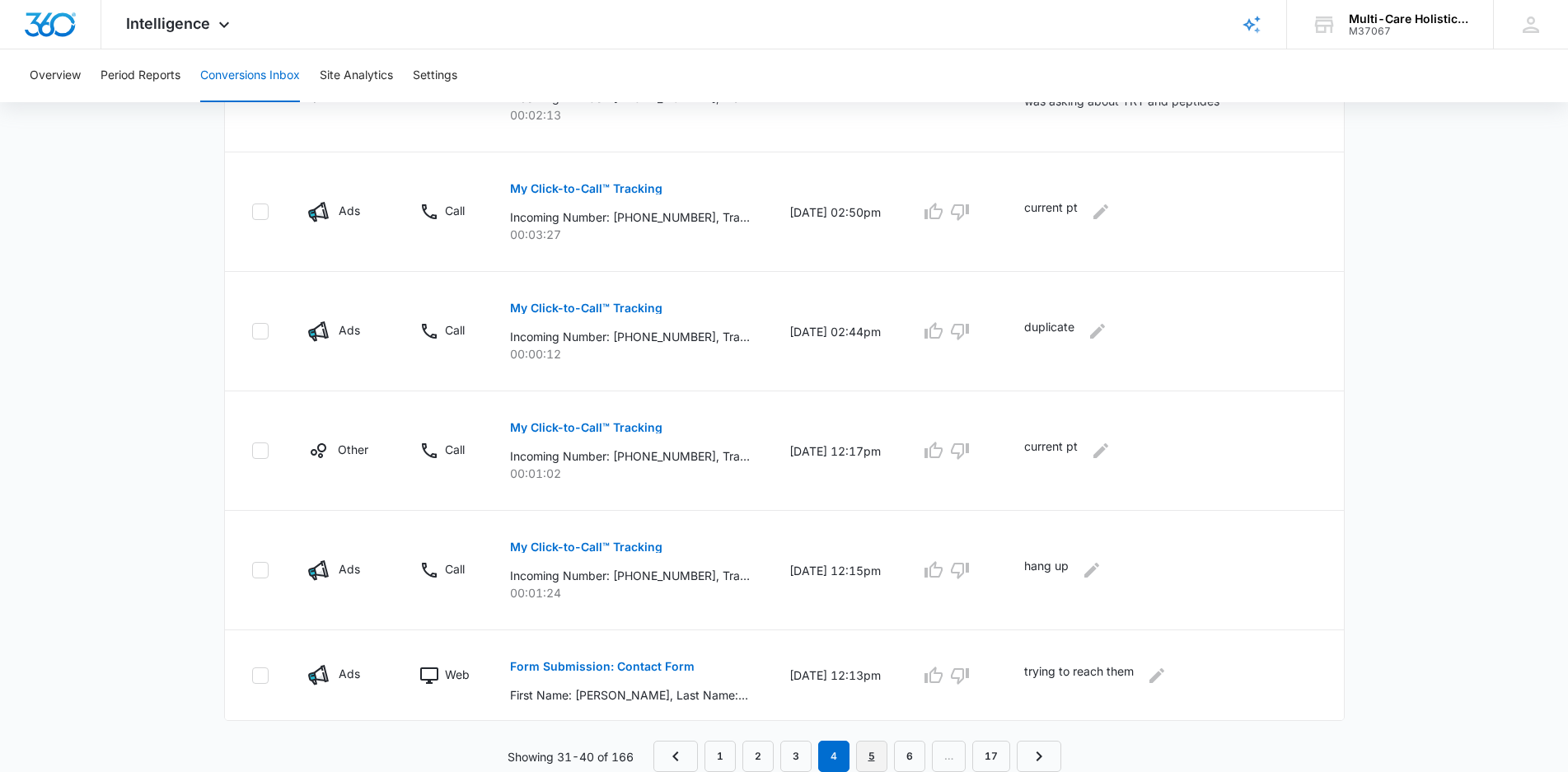
click at [876, 755] on link "5" at bounding box center [871, 756] width 31 height 31
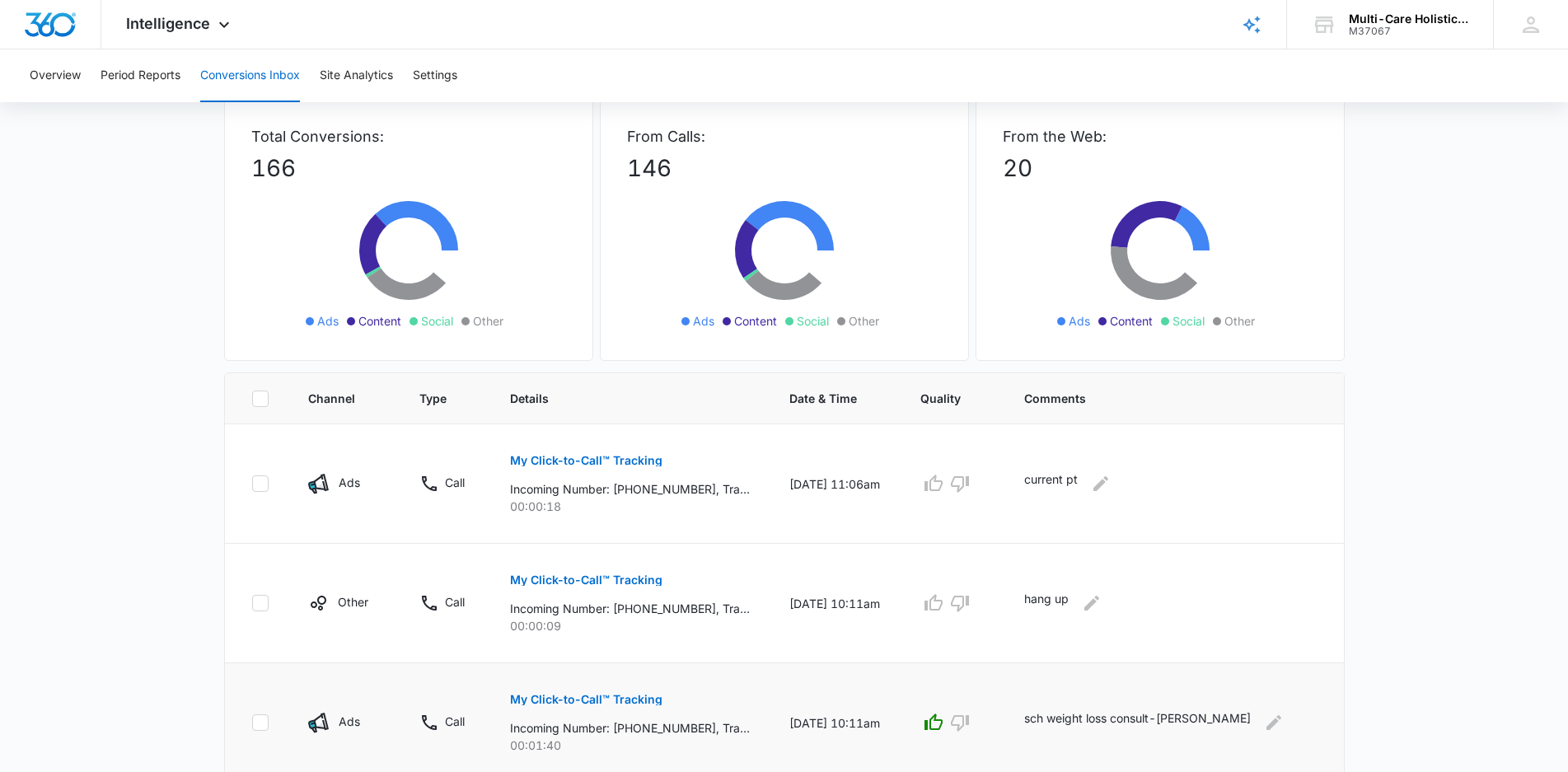
scroll to position [309, 0]
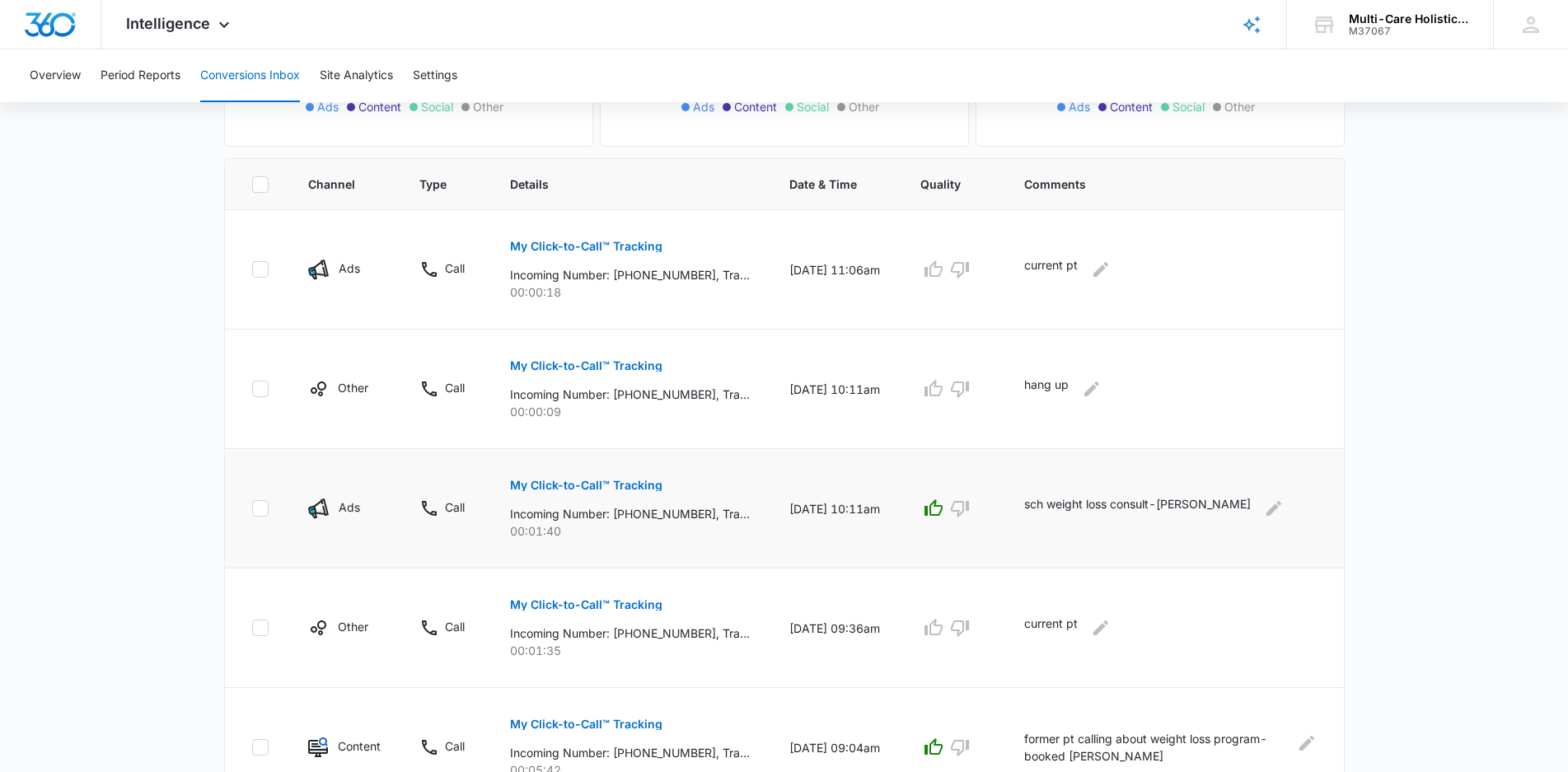
click at [641, 486] on p "My Click-to-Call™ Tracking" at bounding box center [586, 486] width 152 height 12
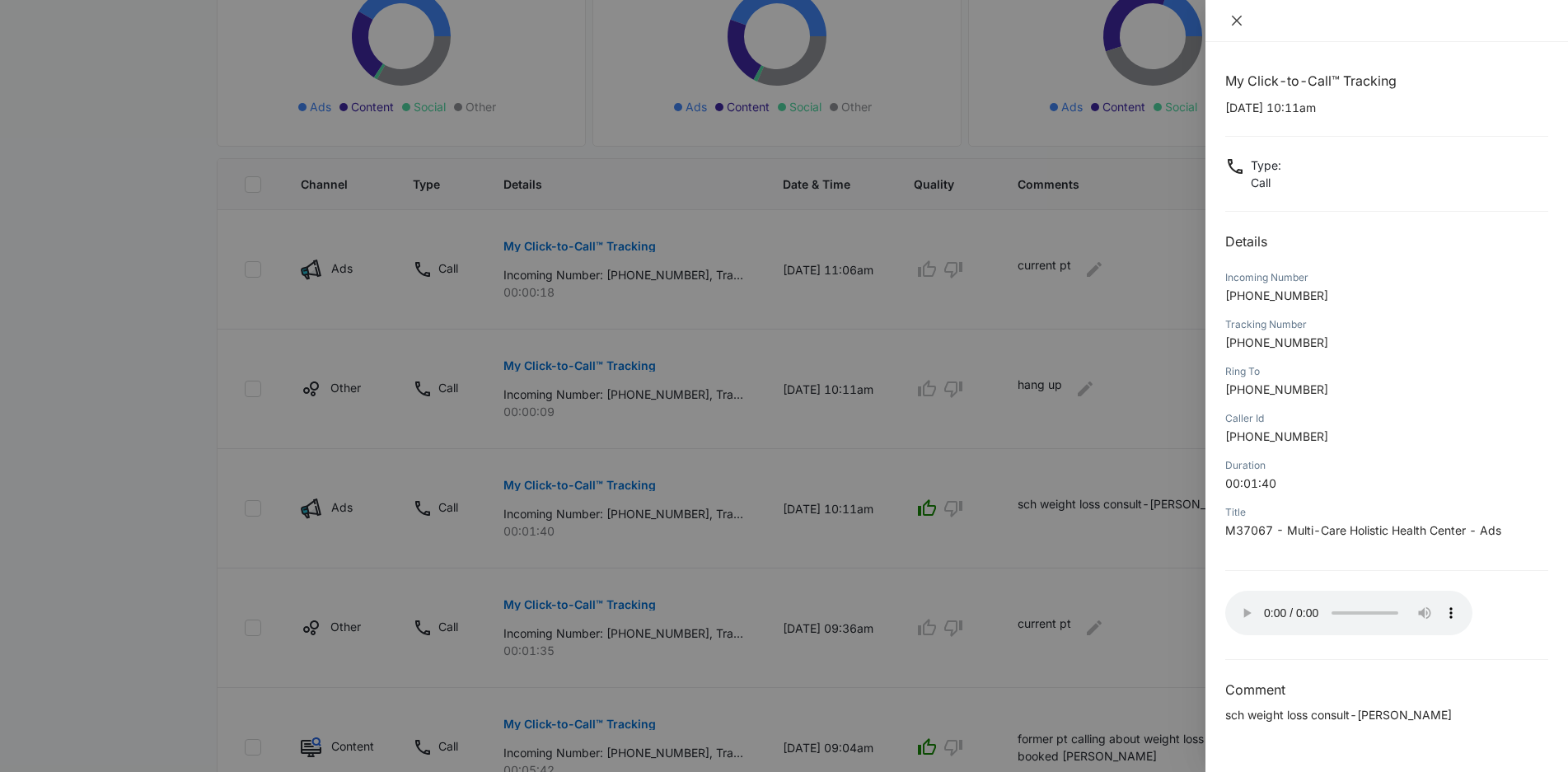
click at [1233, 24] on icon "close" at bounding box center [1237, 21] width 10 height 10
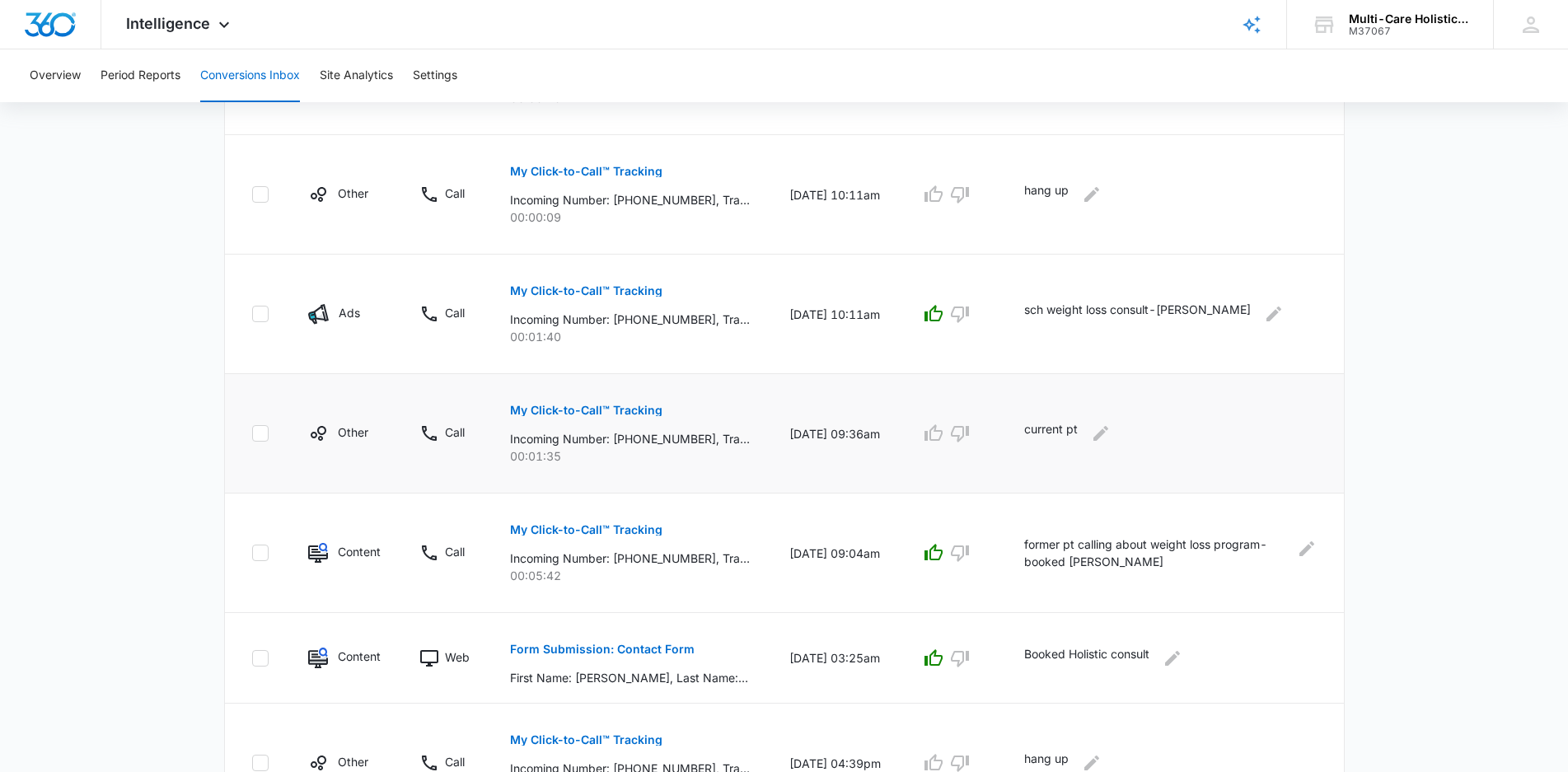
scroll to position [515, 0]
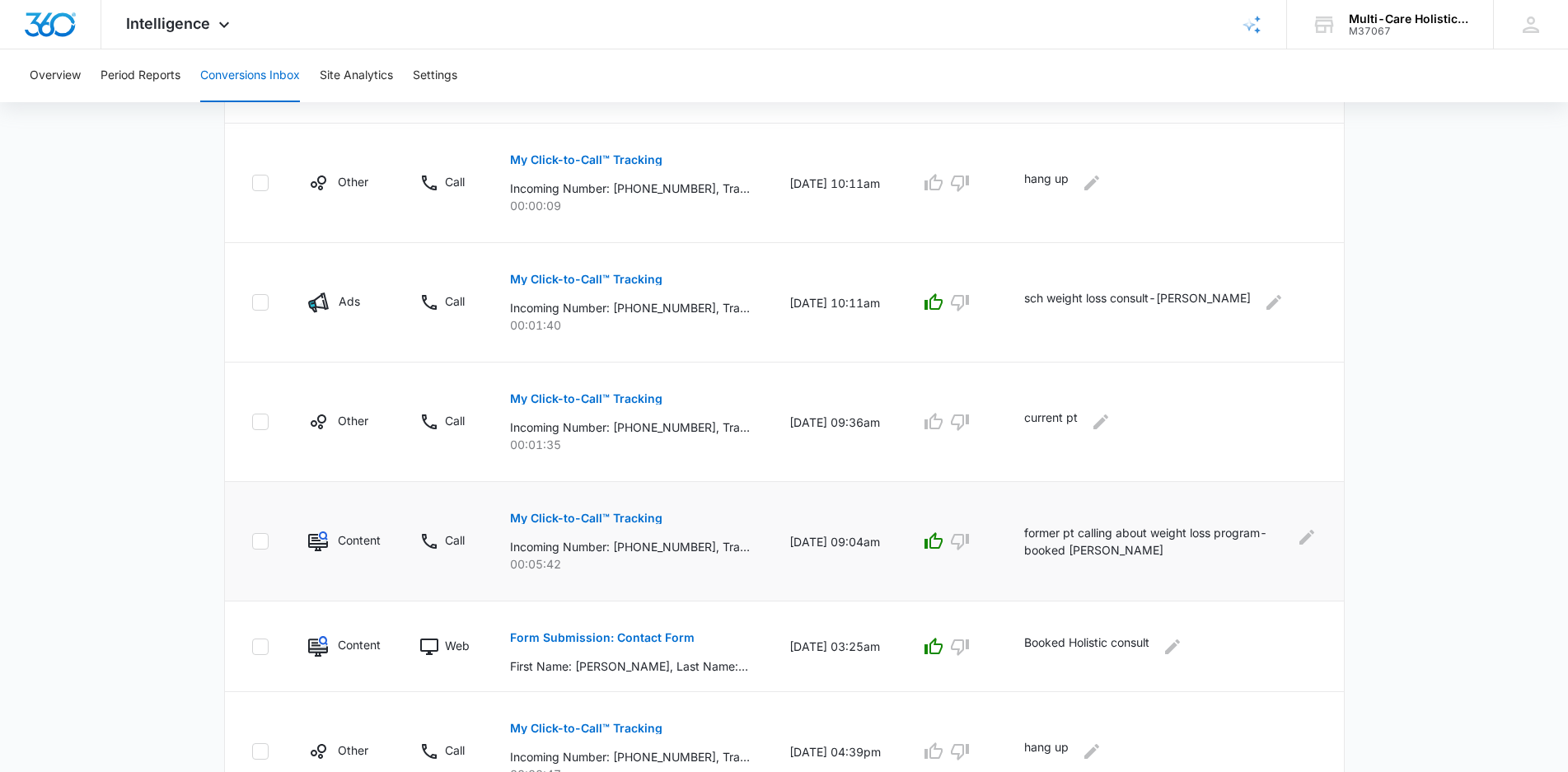
click at [608, 517] on p "My Click-to-Call™ Tracking" at bounding box center [586, 518] width 152 height 12
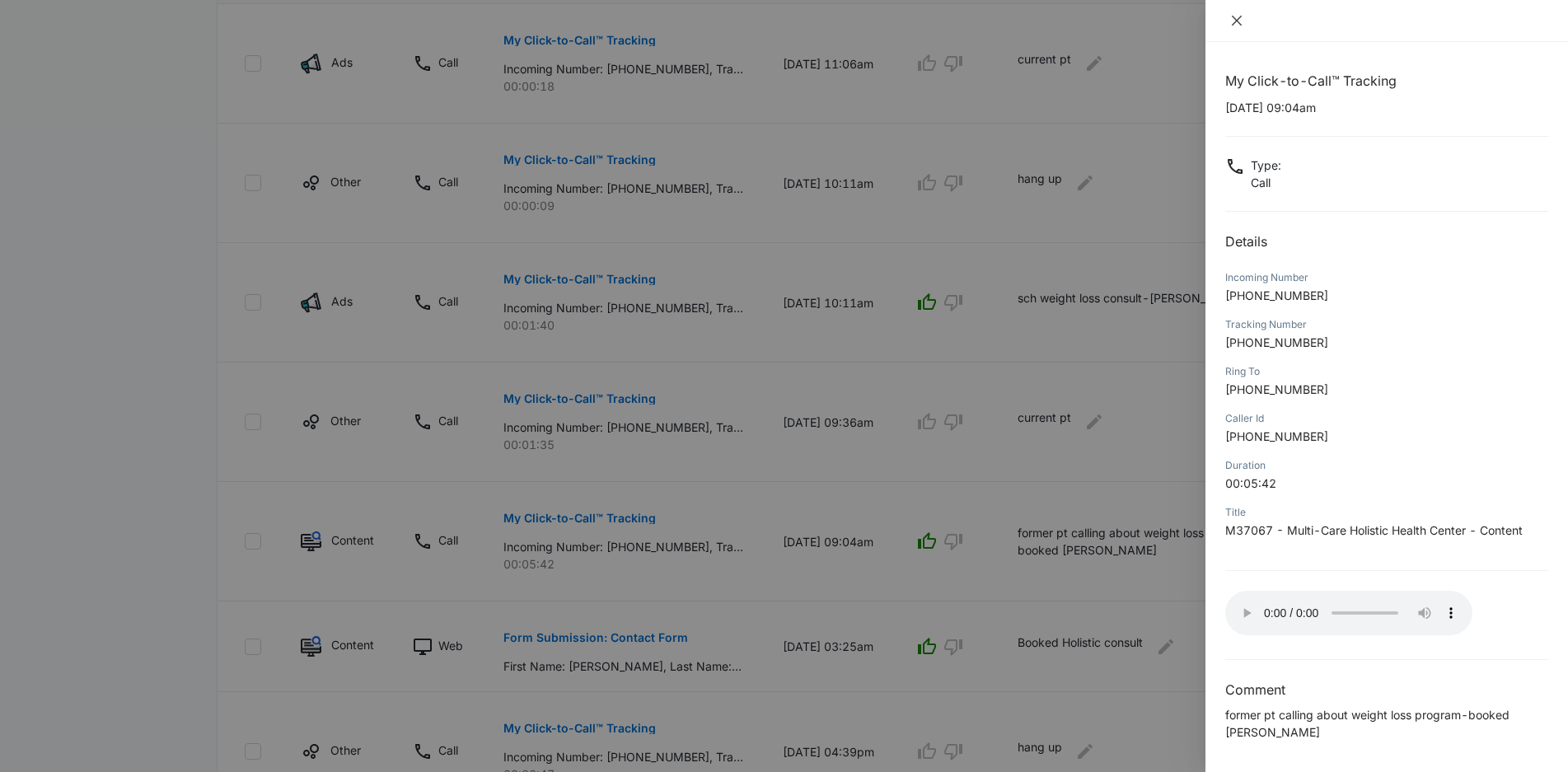
click at [1231, 18] on icon "close" at bounding box center [1237, 21] width 13 height 13
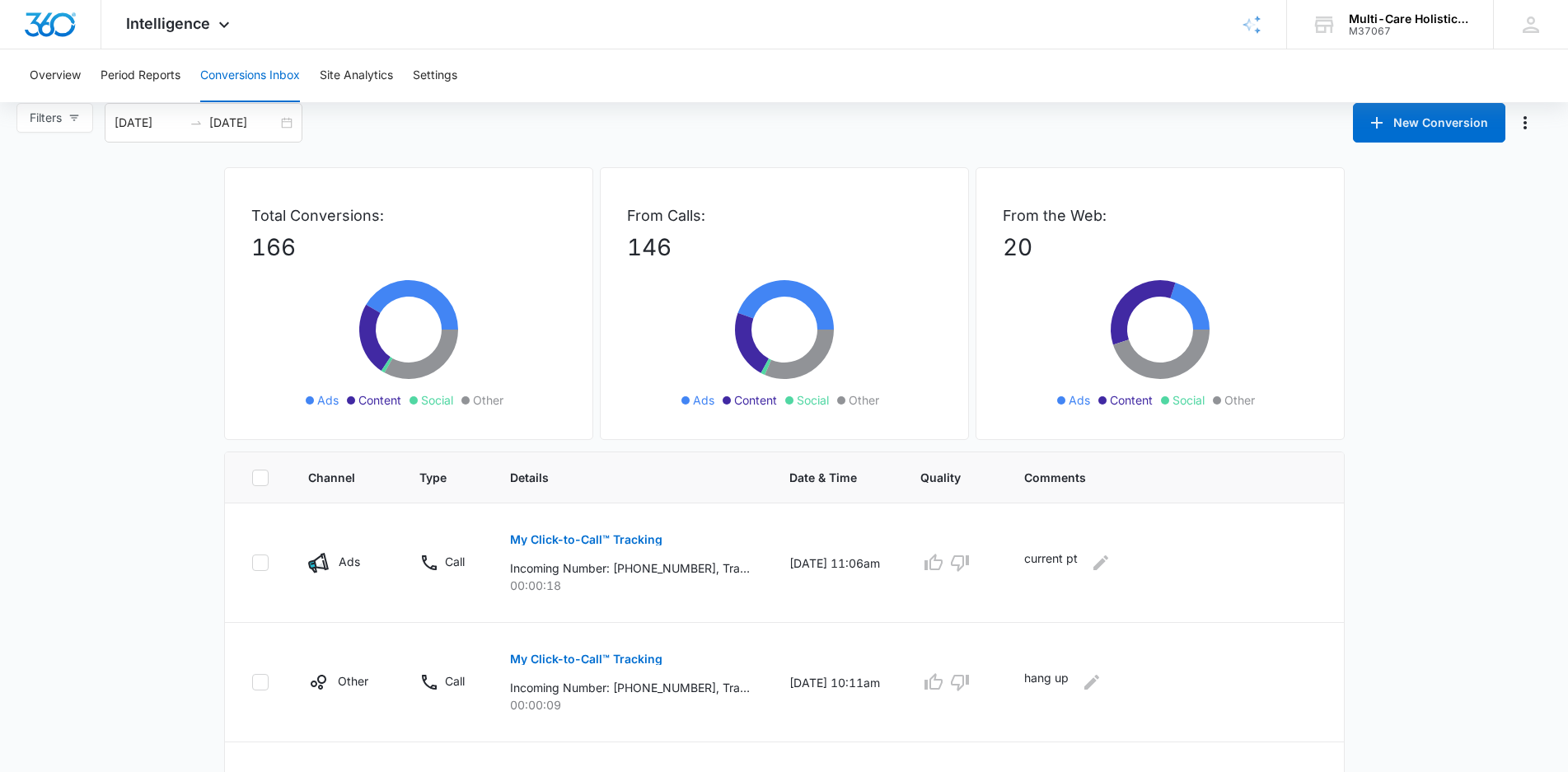
scroll to position [0, 0]
